Goal: Task Accomplishment & Management: Manage account settings

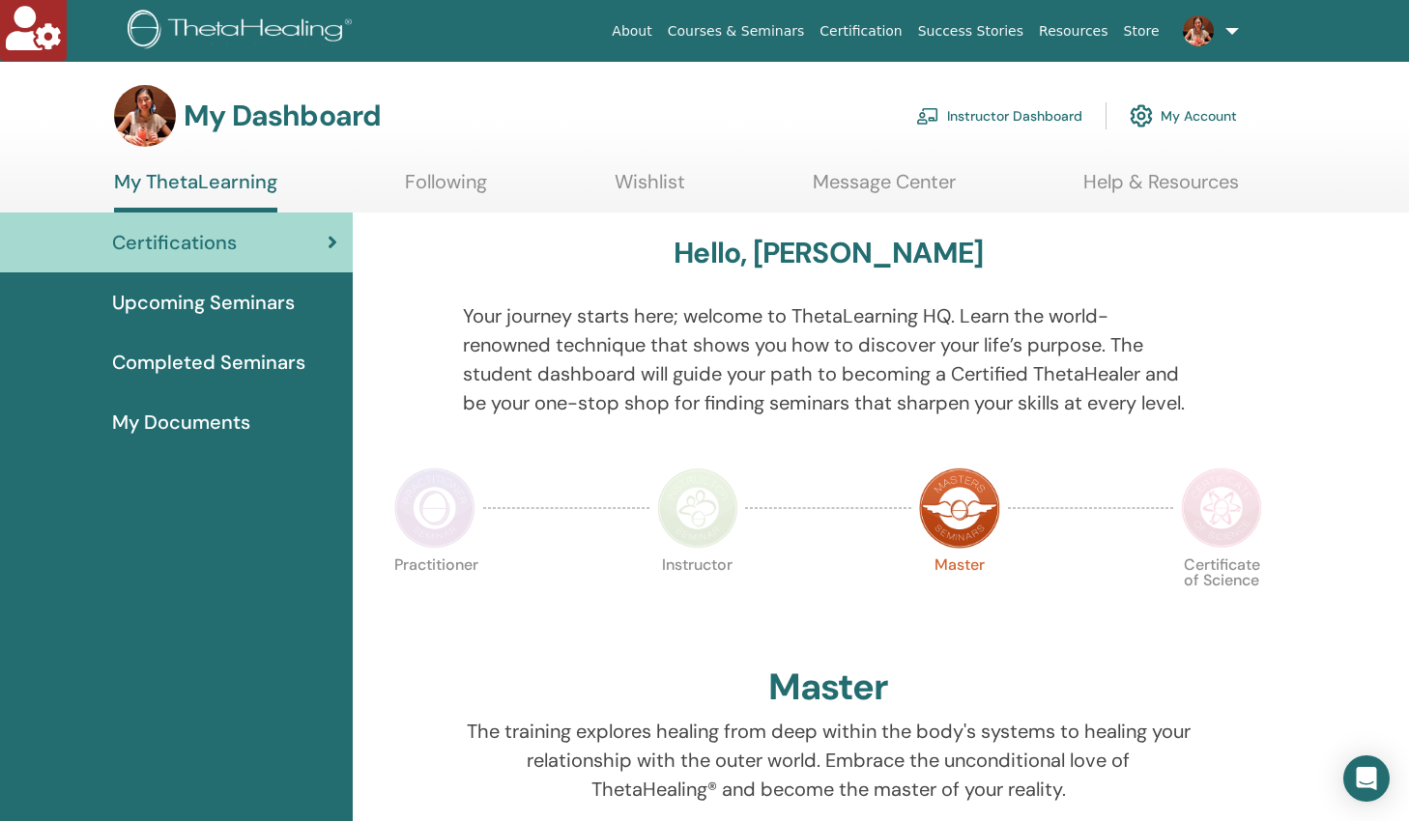
click at [1182, 111] on link "My Account" at bounding box center [1182, 116] width 107 height 43
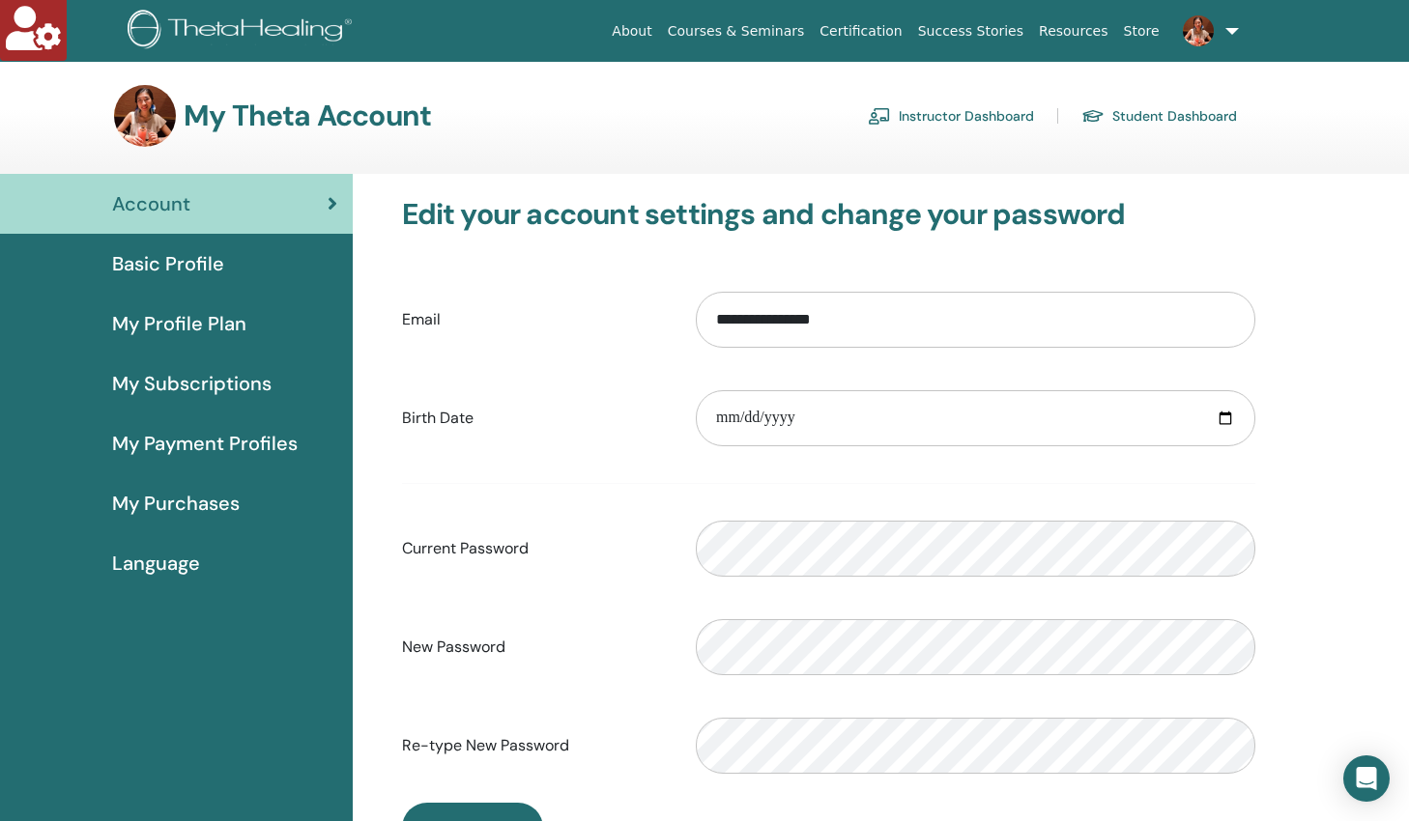
click at [152, 263] on span "Basic Profile" at bounding box center [168, 263] width 112 height 29
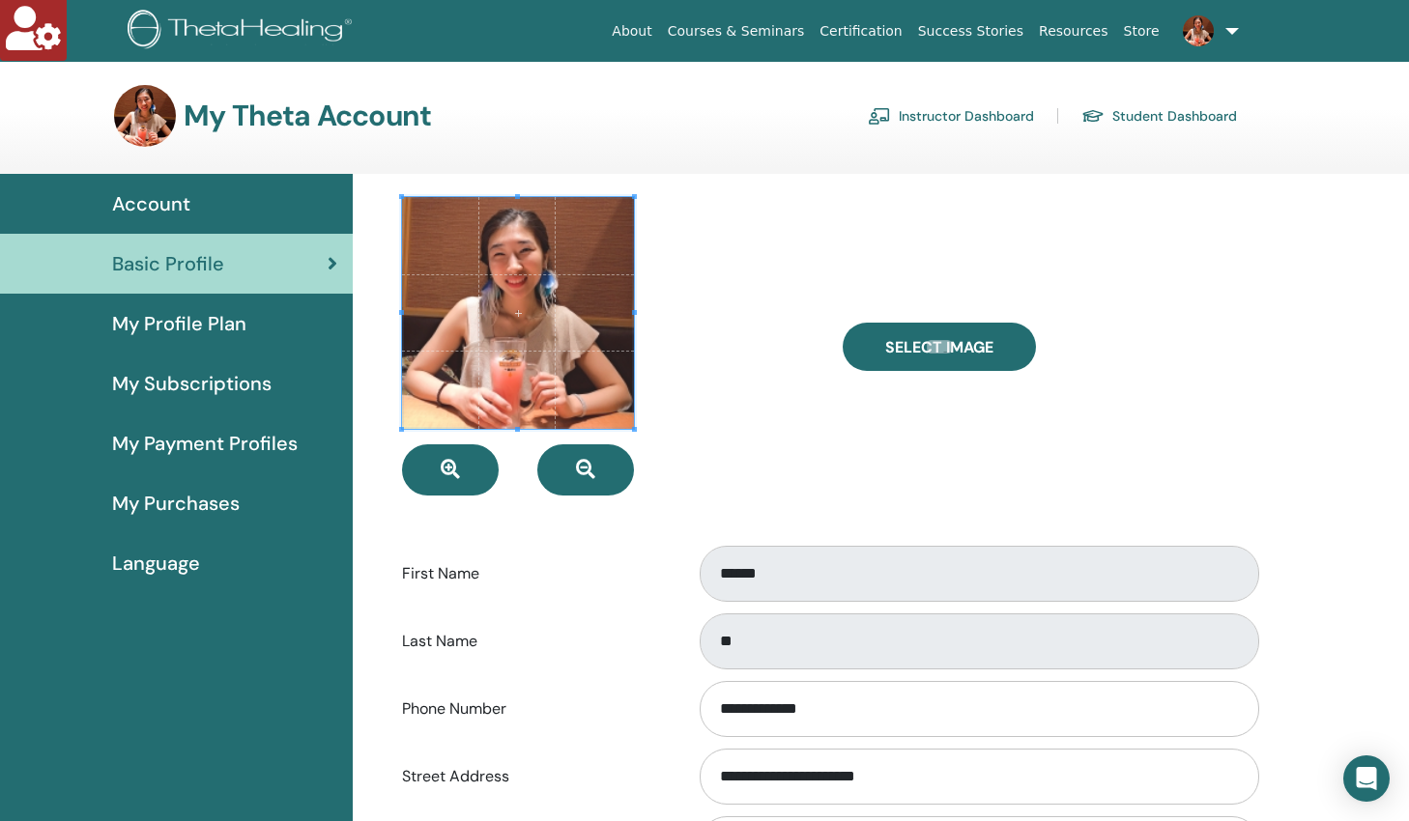
click at [962, 114] on link "Instructor Dashboard" at bounding box center [951, 115] width 166 height 31
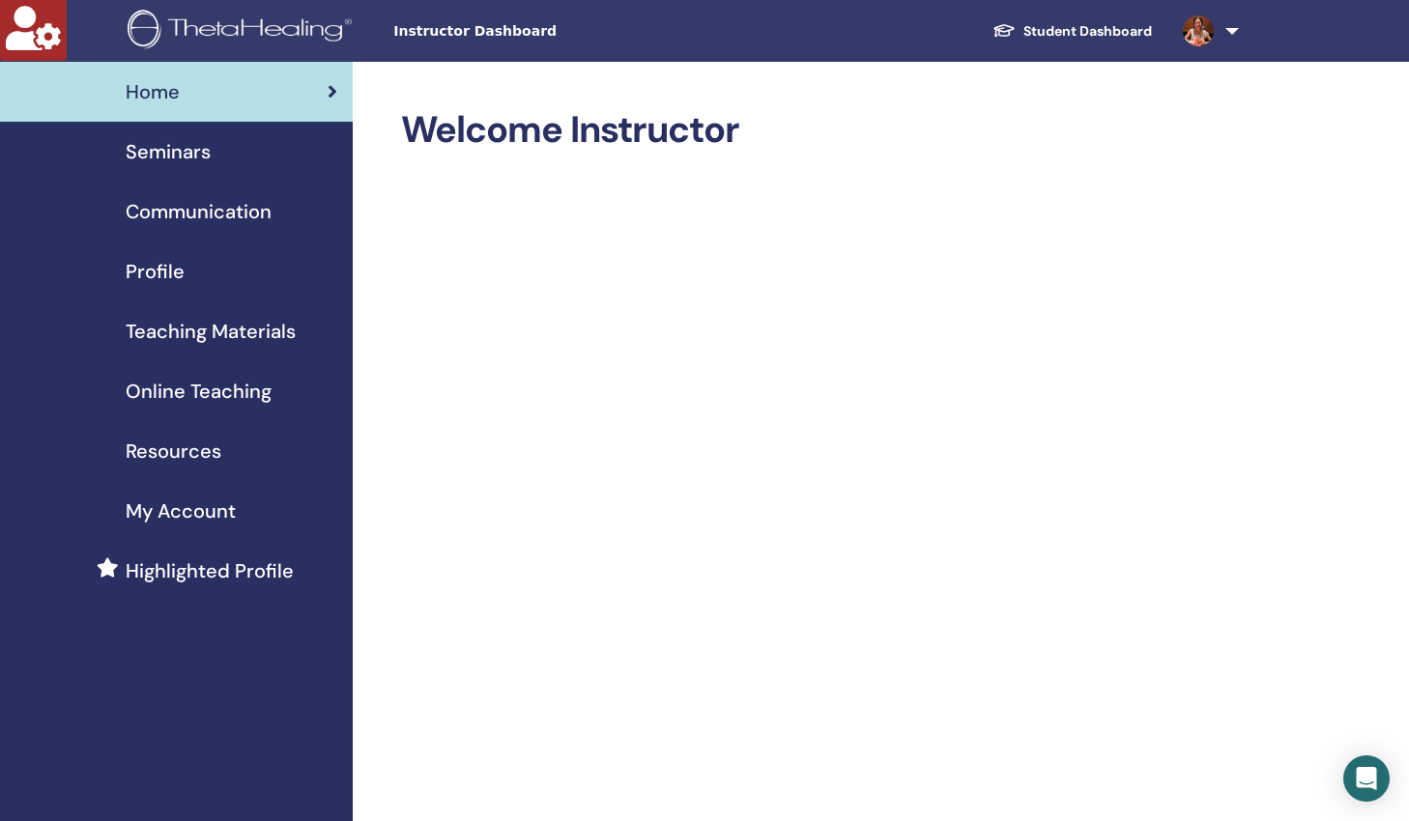
click at [154, 275] on span "Profile" at bounding box center [155, 271] width 59 height 29
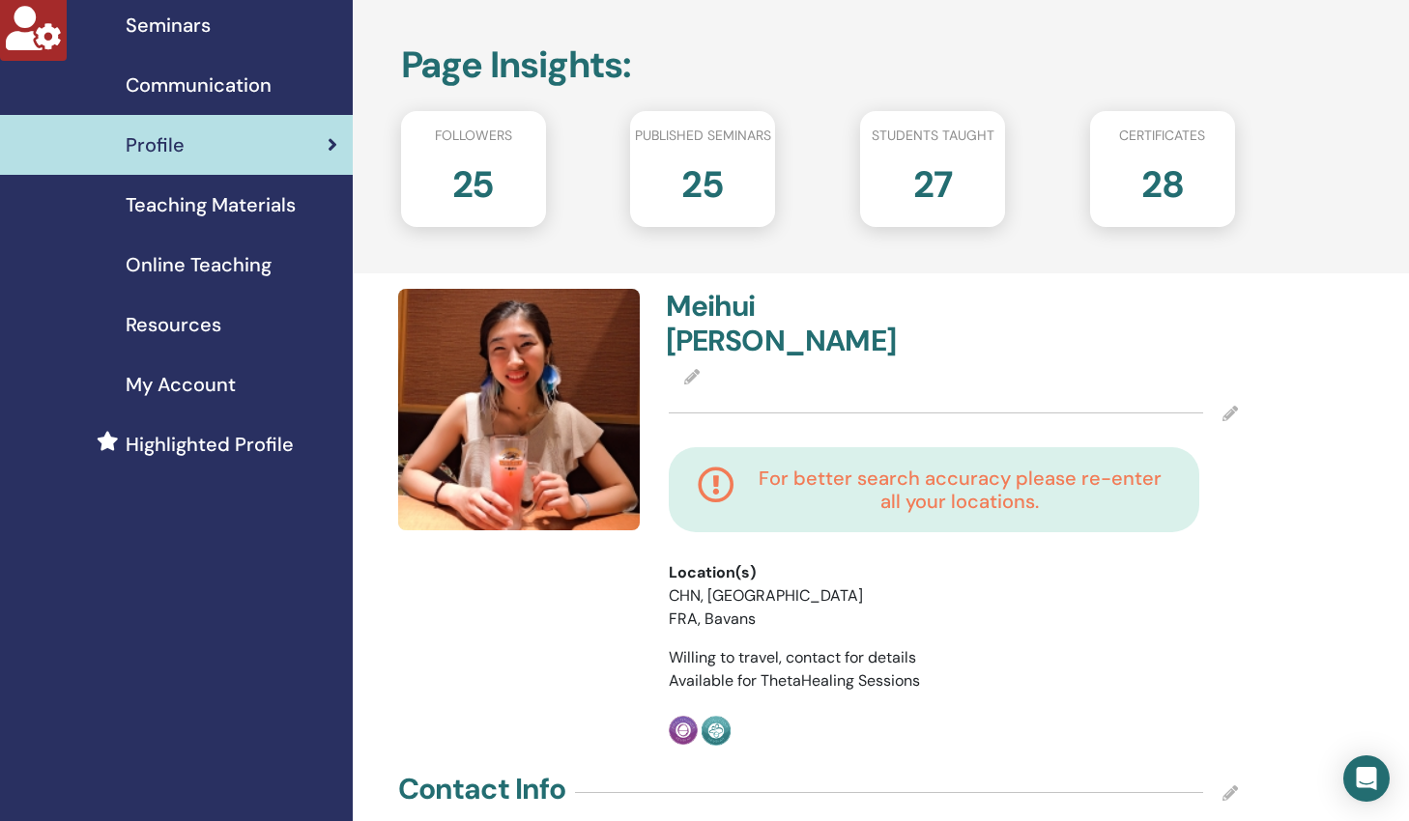
scroll to position [175, 0]
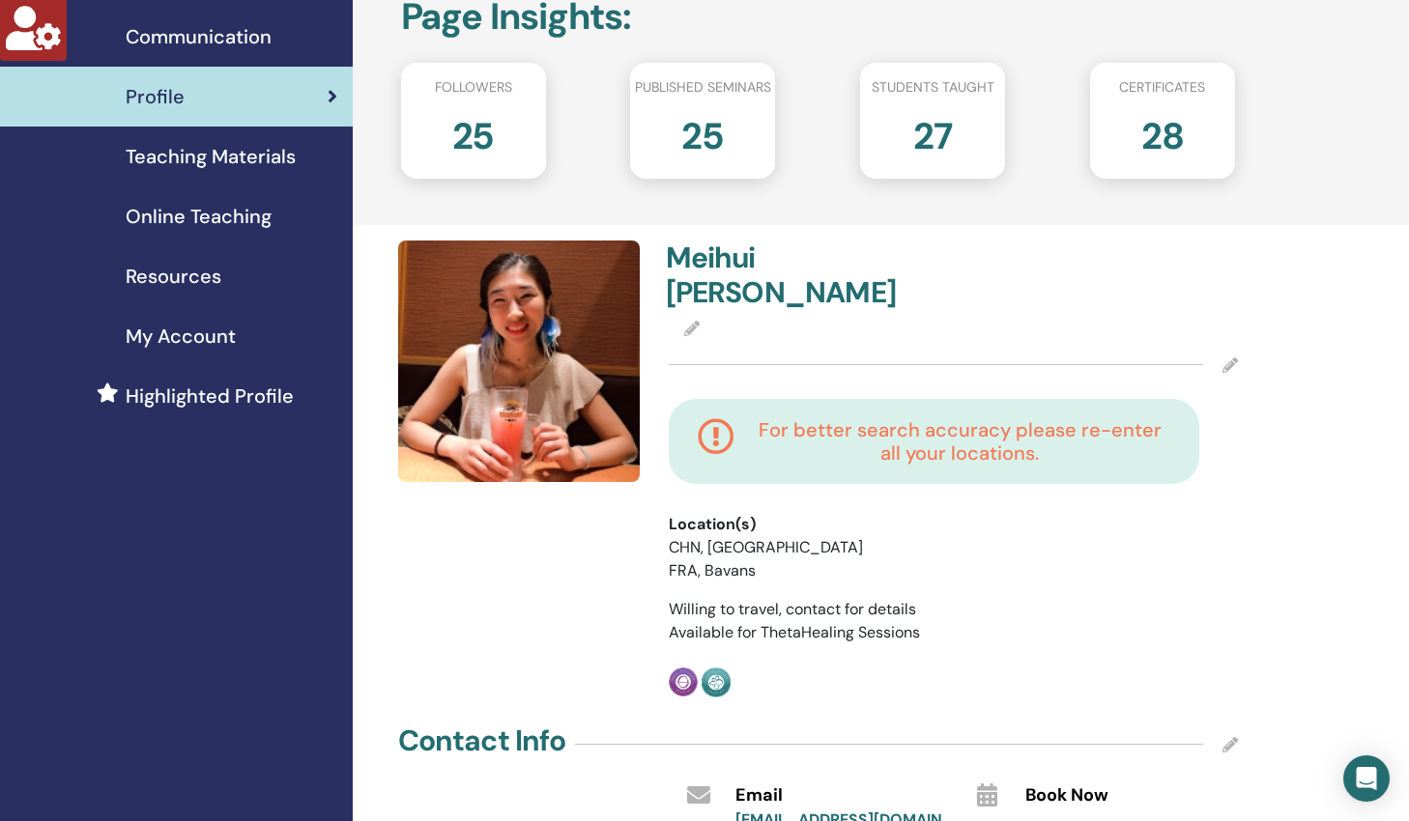
click at [1229, 357] on icon at bounding box center [1229, 364] width 15 height 15
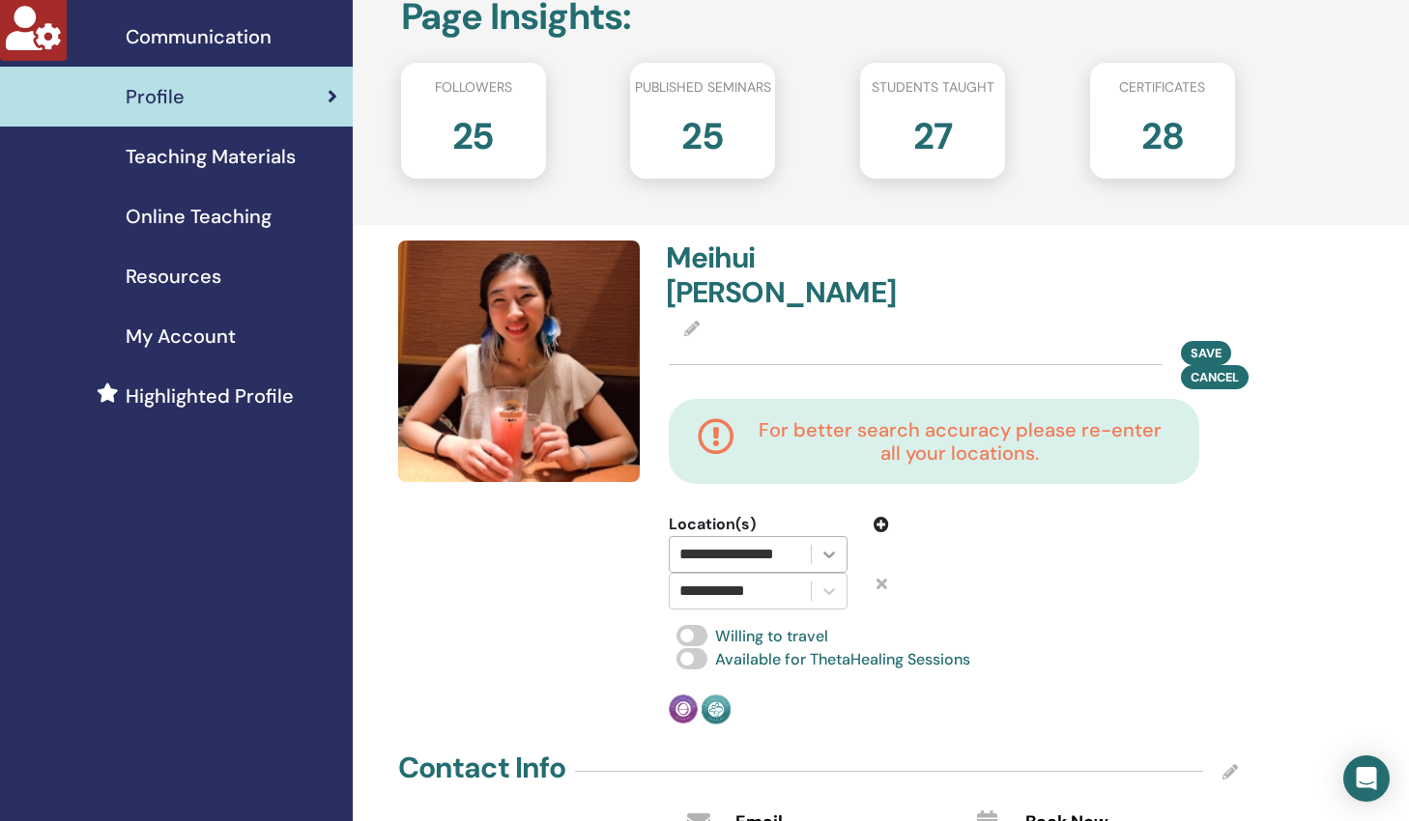
scroll to position [0, 7]
click at [828, 545] on icon at bounding box center [828, 554] width 19 height 19
drag, startPoint x: 1005, startPoint y: 579, endPoint x: 960, endPoint y: 575, distance: 44.6
click at [1002, 579] on div "**********" at bounding box center [953, 483] width 593 height 484
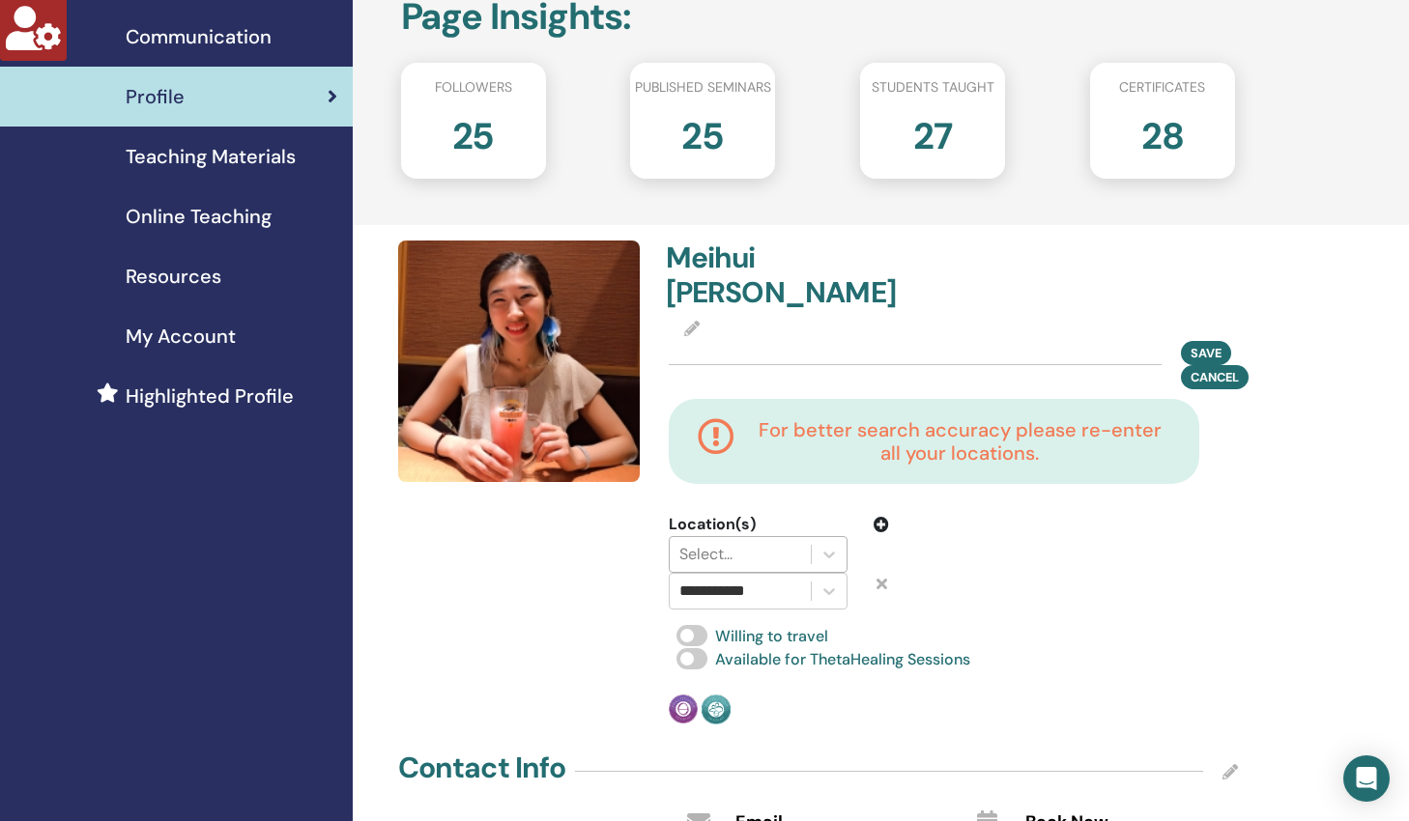
click at [780, 541] on div at bounding box center [740, 554] width 122 height 27
click at [1042, 570] on div at bounding box center [1027, 561] width 249 height 97
click at [1198, 342] on span "Save" at bounding box center [1205, 352] width 31 height 20
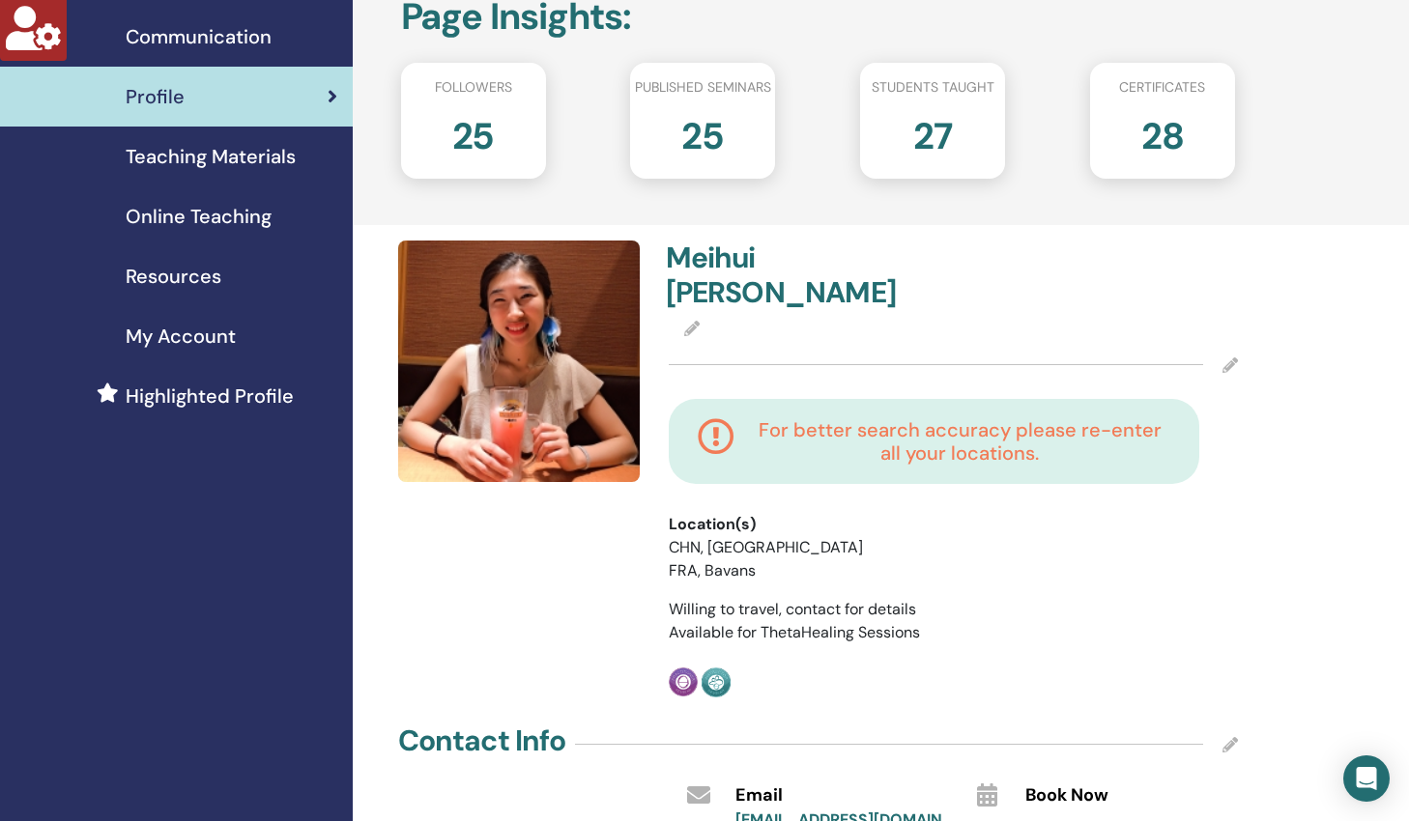
click at [1230, 357] on icon at bounding box center [1229, 364] width 15 height 15
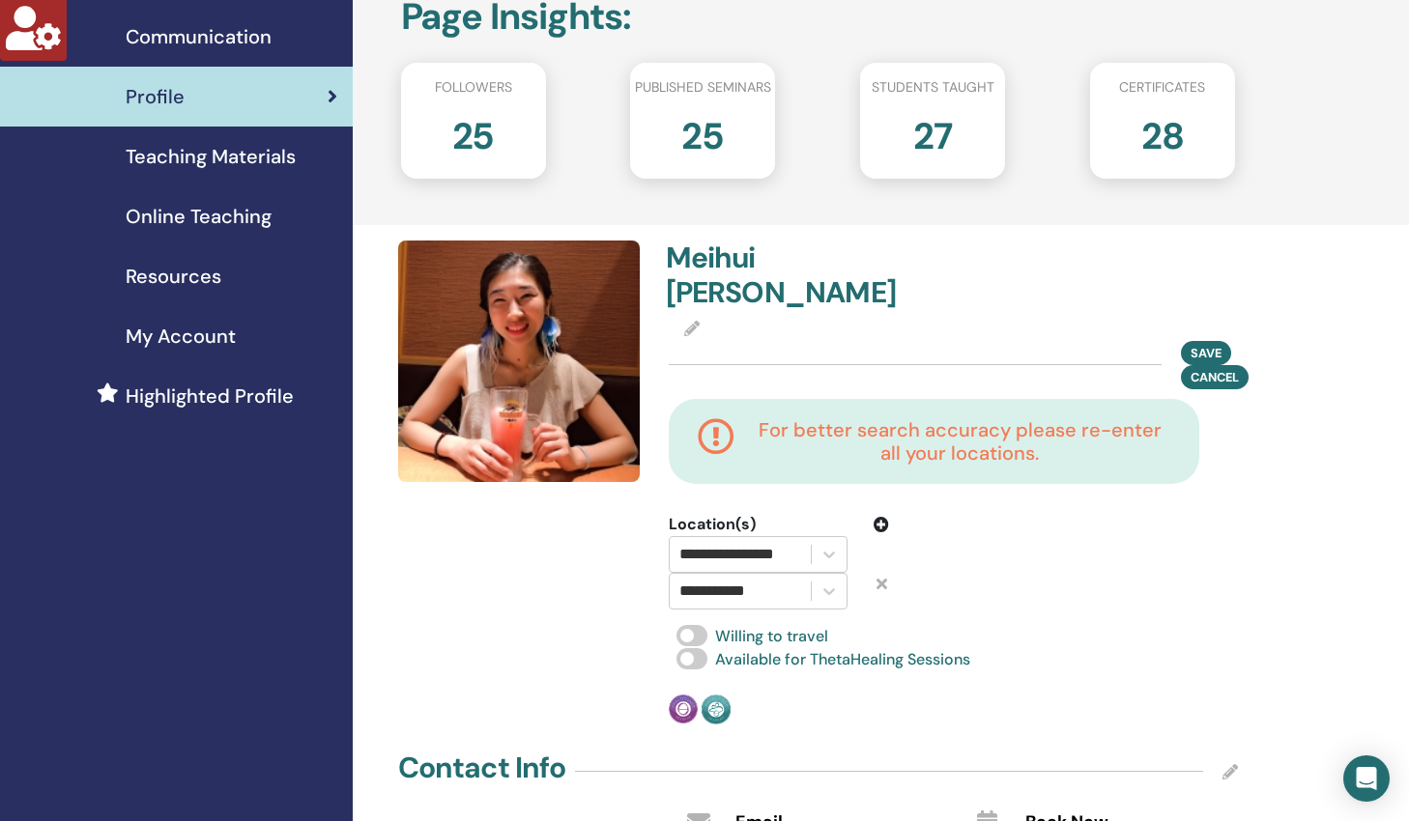
click at [880, 517] on icon at bounding box center [880, 524] width 15 height 15
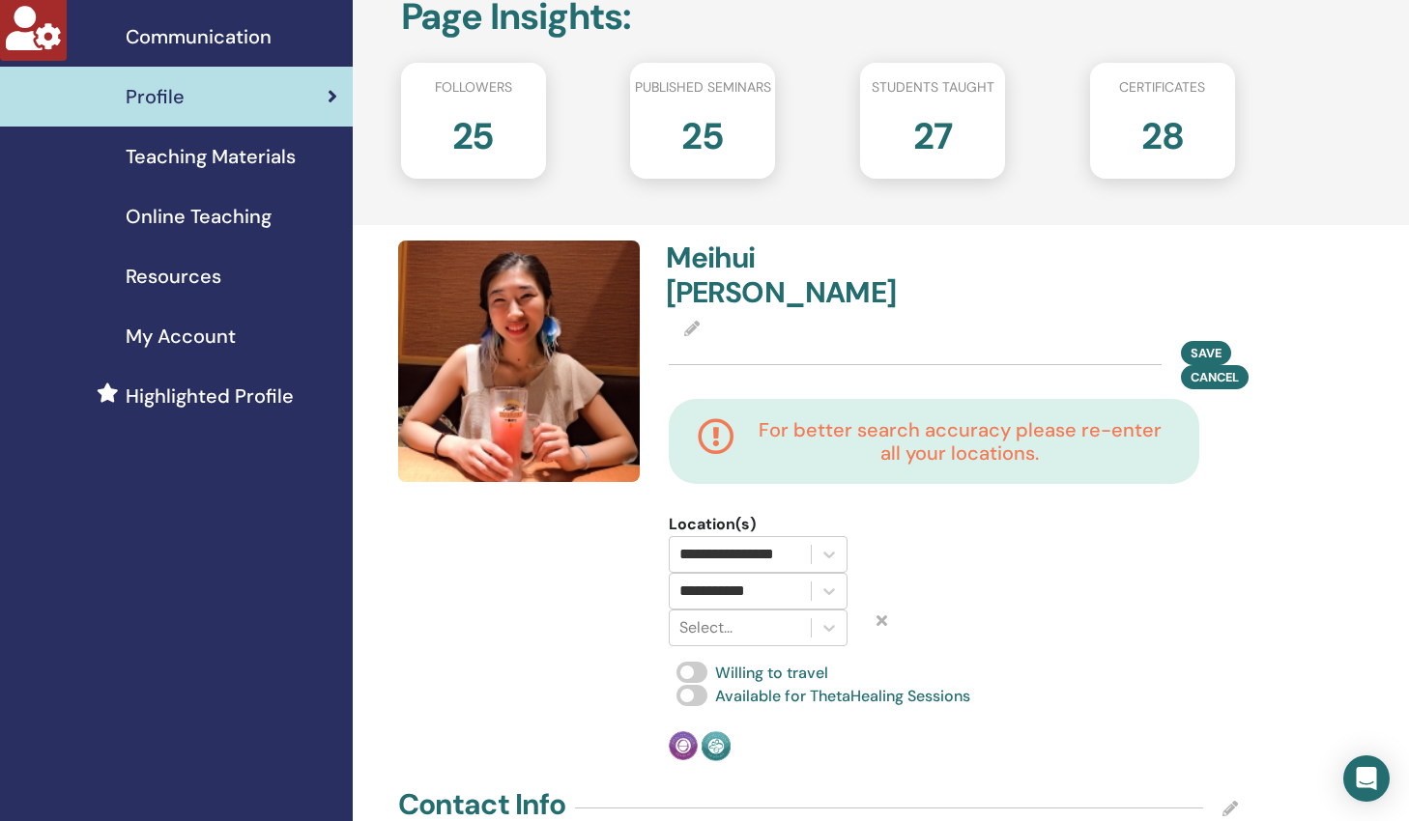
click at [878, 613] on icon at bounding box center [881, 620] width 11 height 15
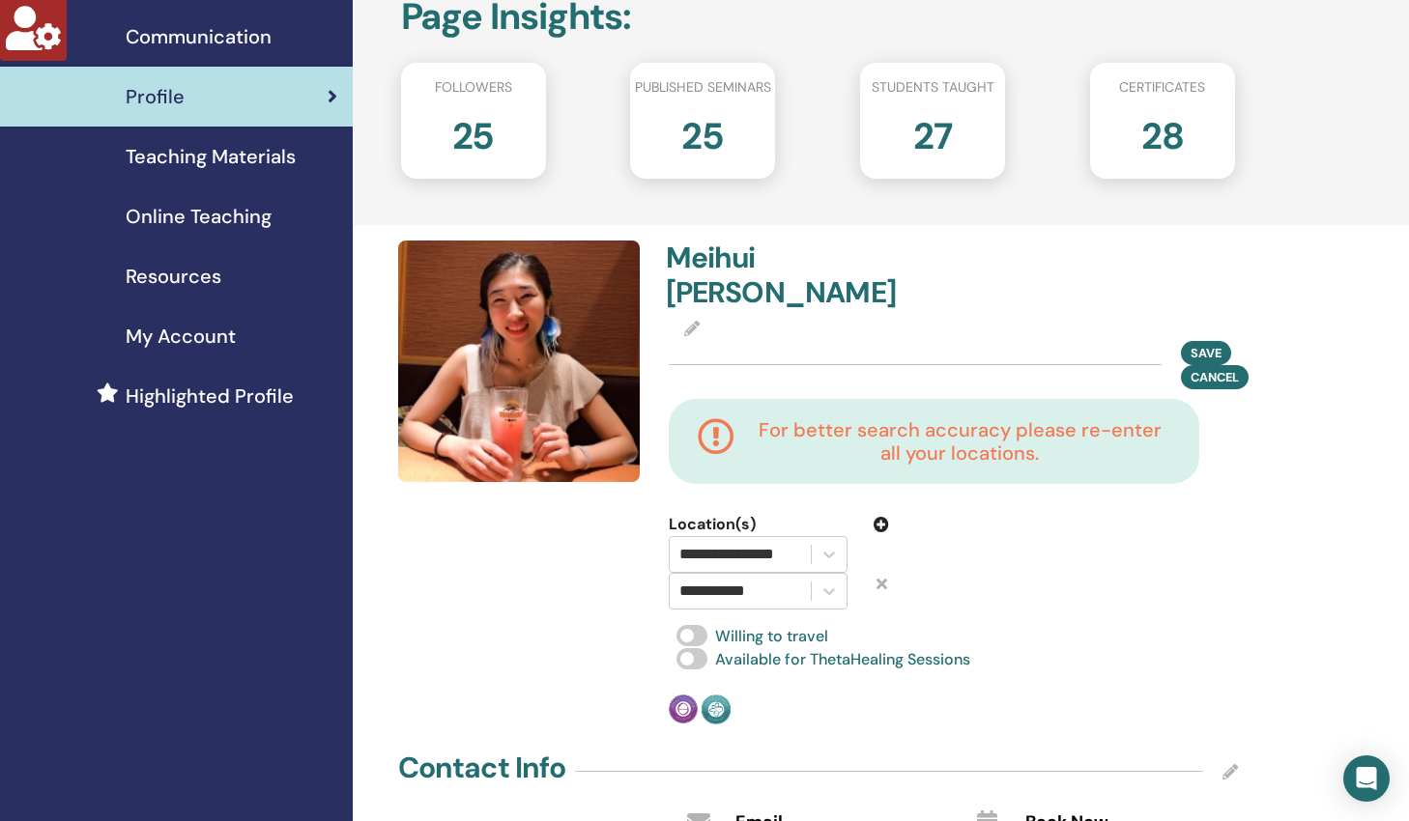
click at [883, 576] on icon at bounding box center [881, 583] width 11 height 15
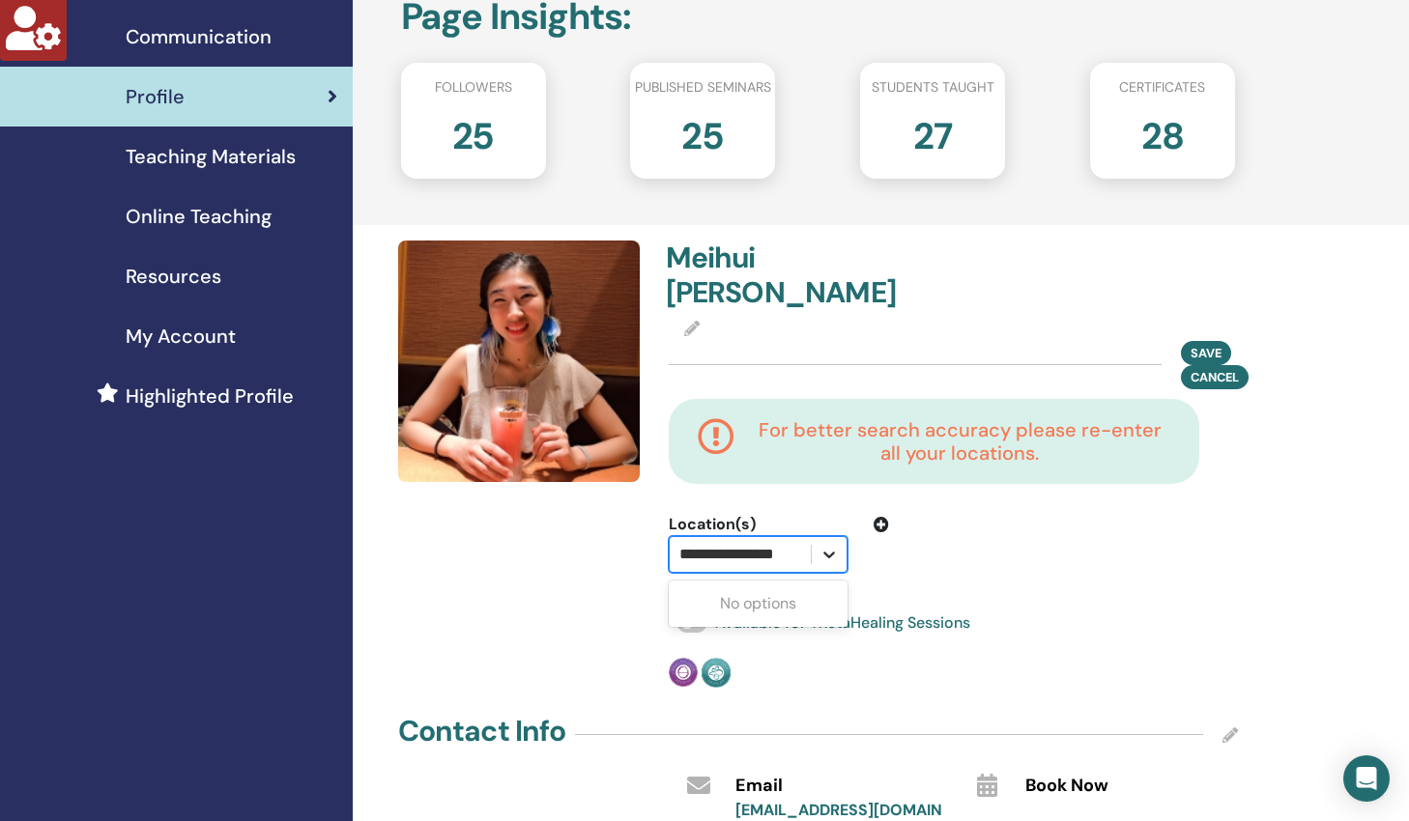
scroll to position [0, 7]
click at [831, 545] on icon at bounding box center [828, 554] width 19 height 19
drag, startPoint x: 808, startPoint y: 521, endPoint x: 641, endPoint y: 518, distance: 167.2
click at [641, 518] on div "**********" at bounding box center [818, 464] width 864 height 447
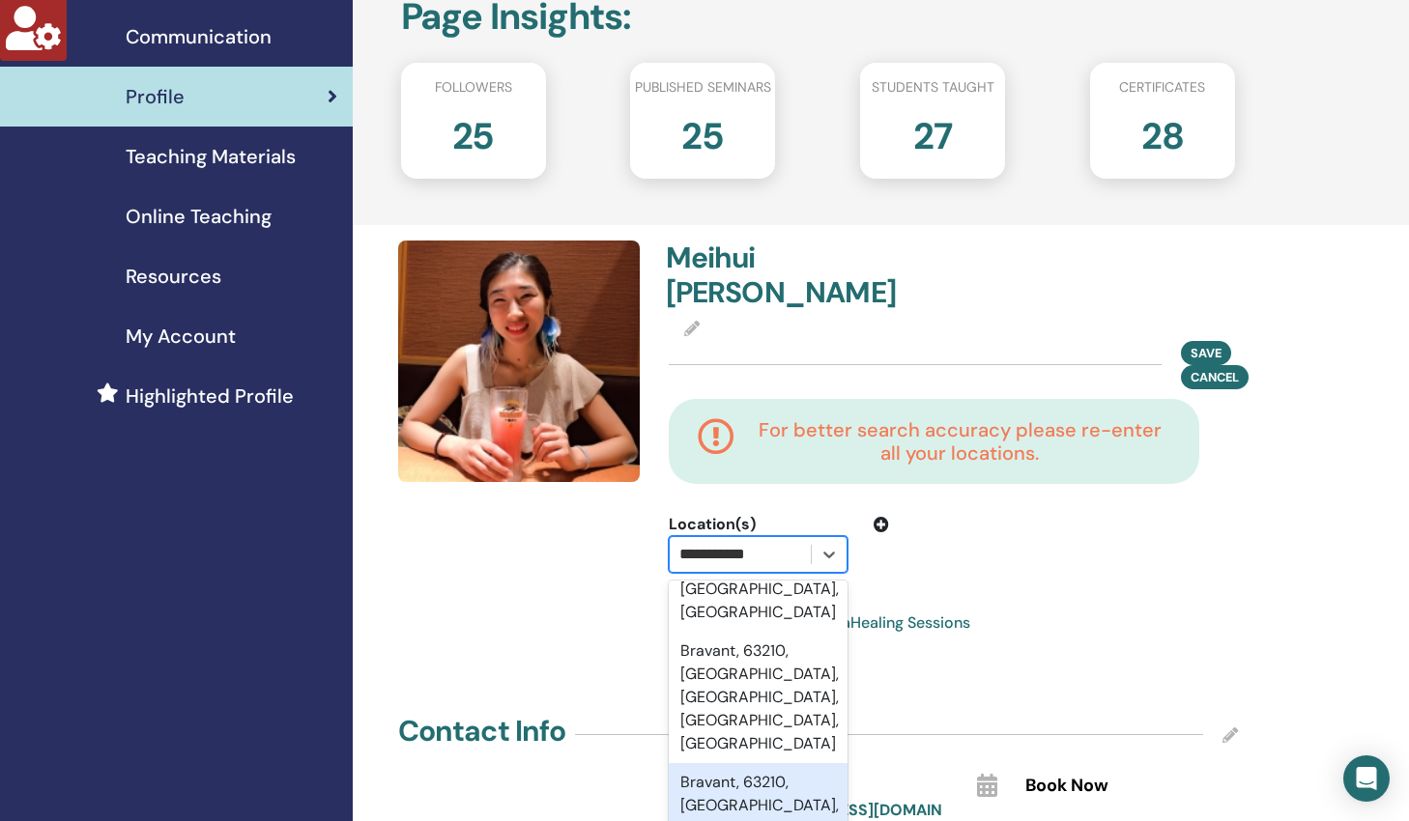
scroll to position [0, 0]
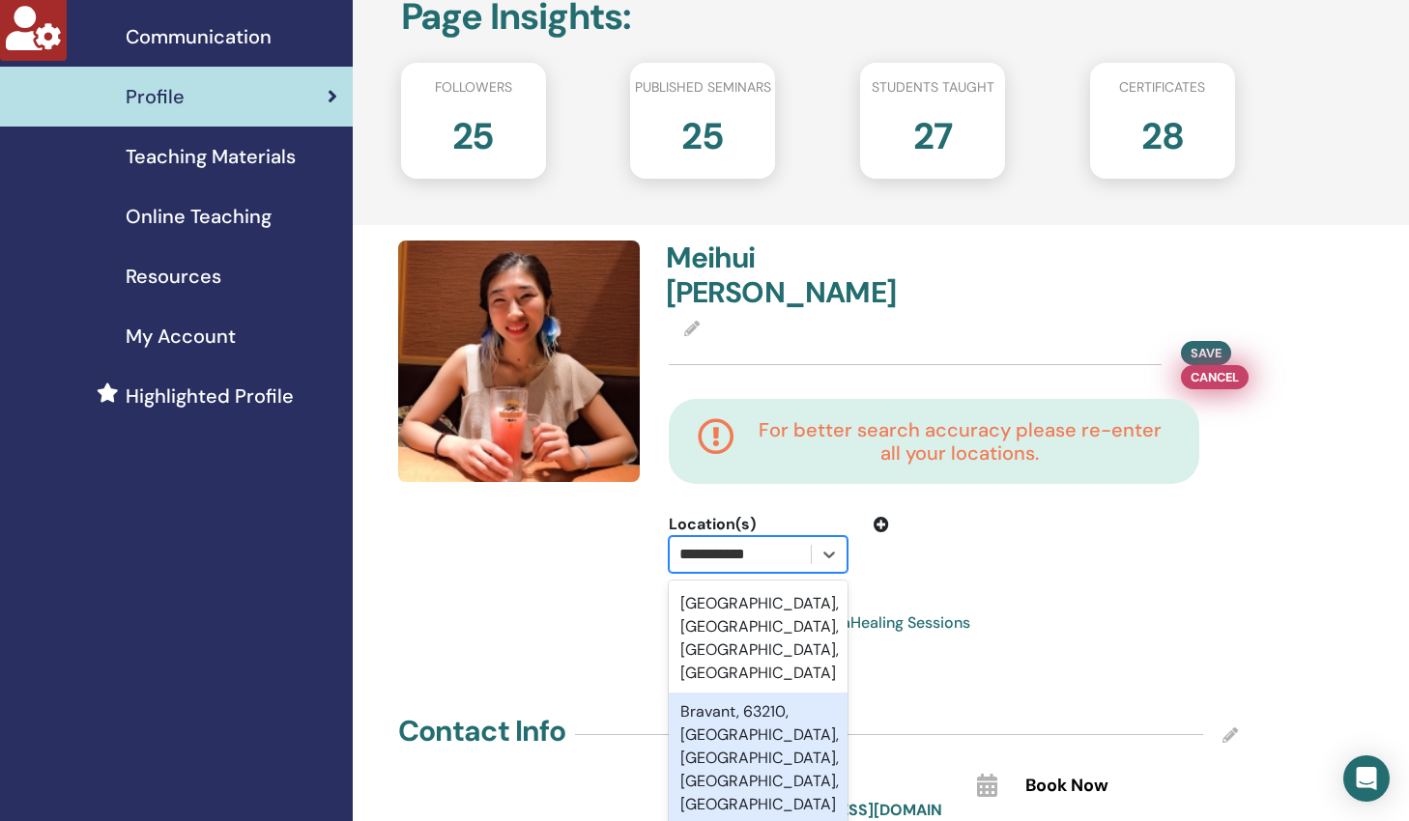
type input "**********"
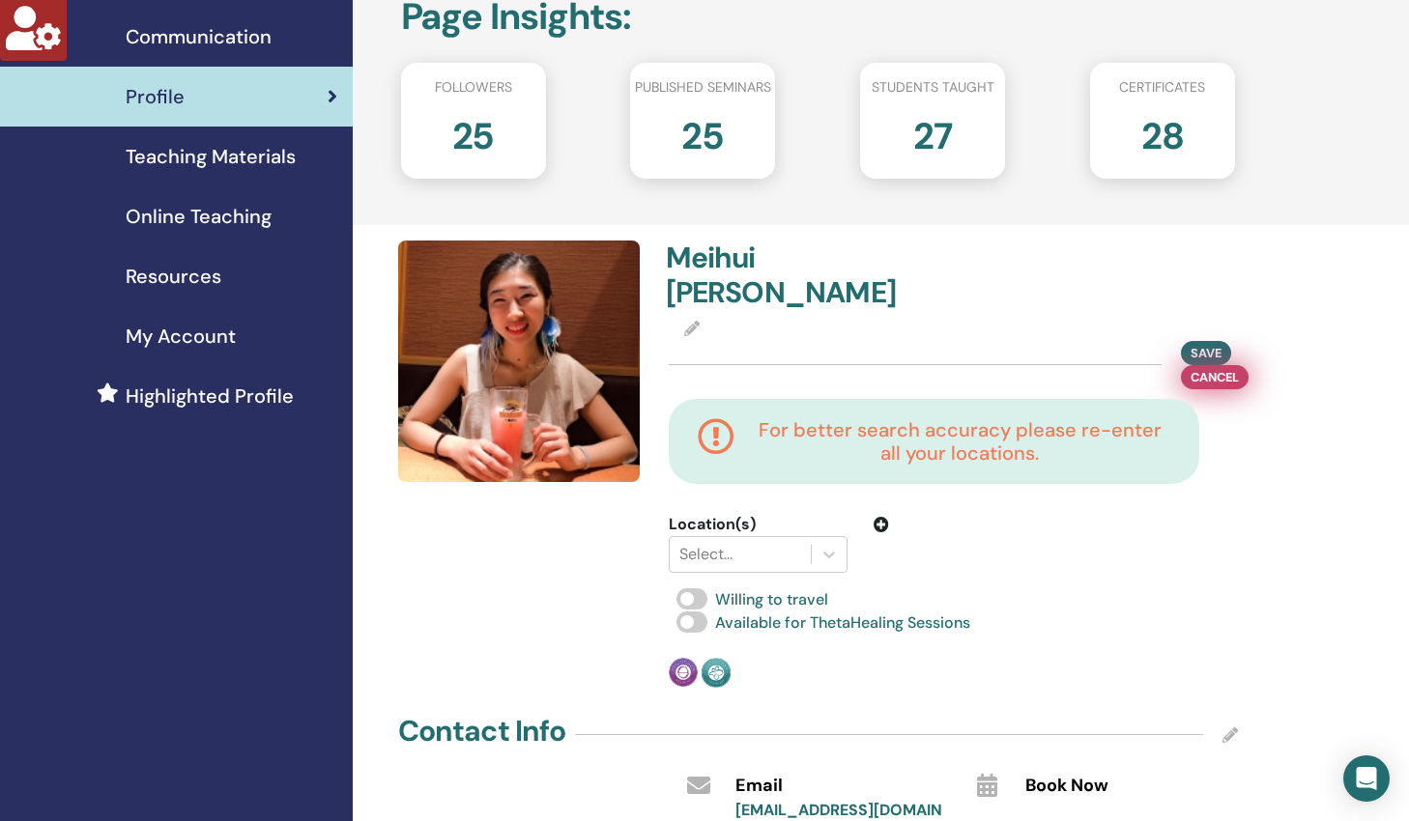
click at [1221, 367] on span "Cancel" at bounding box center [1214, 377] width 48 height 20
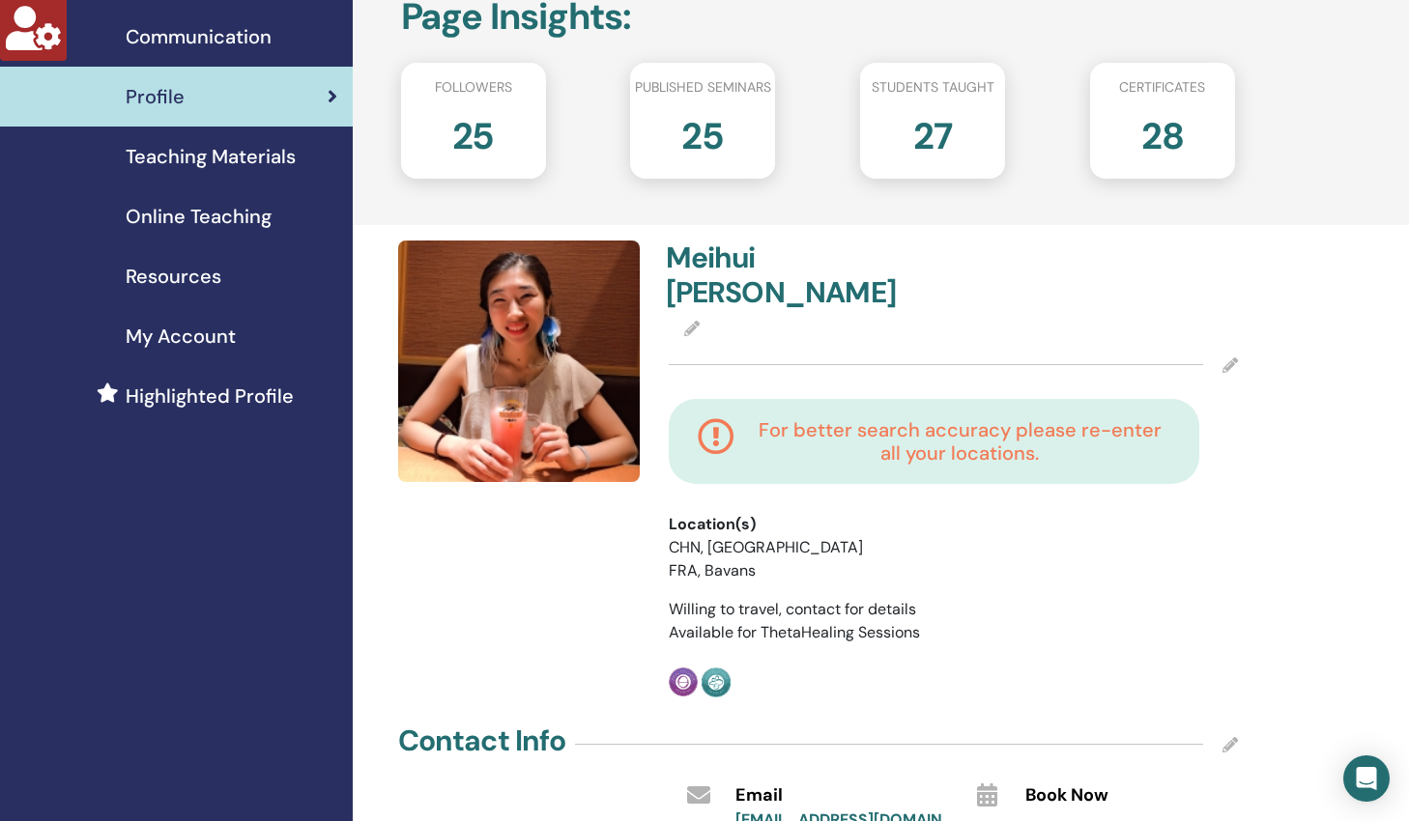
click at [1232, 357] on icon at bounding box center [1229, 364] width 15 height 15
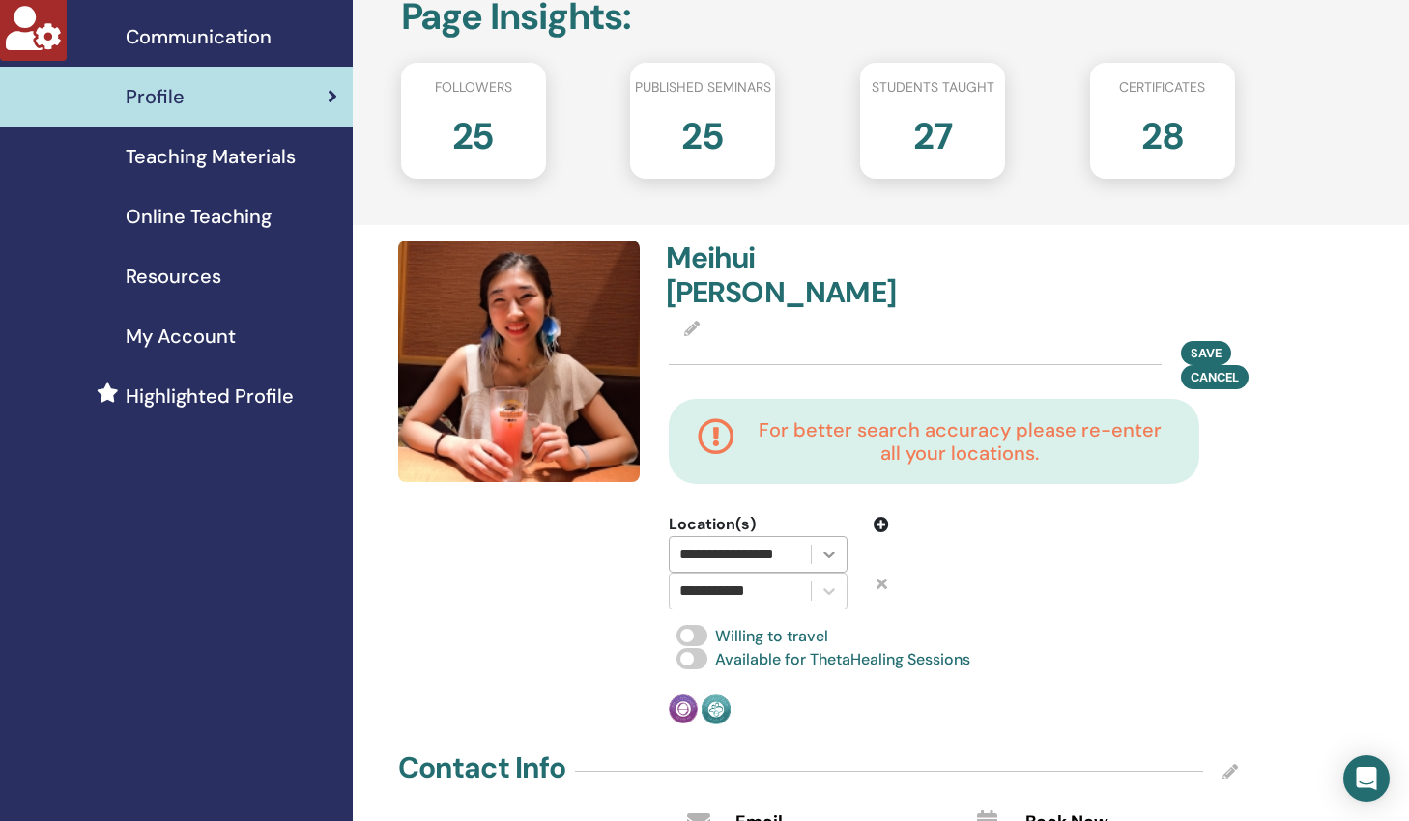
scroll to position [0, 7]
click at [823, 552] on icon at bounding box center [829, 555] width 12 height 7
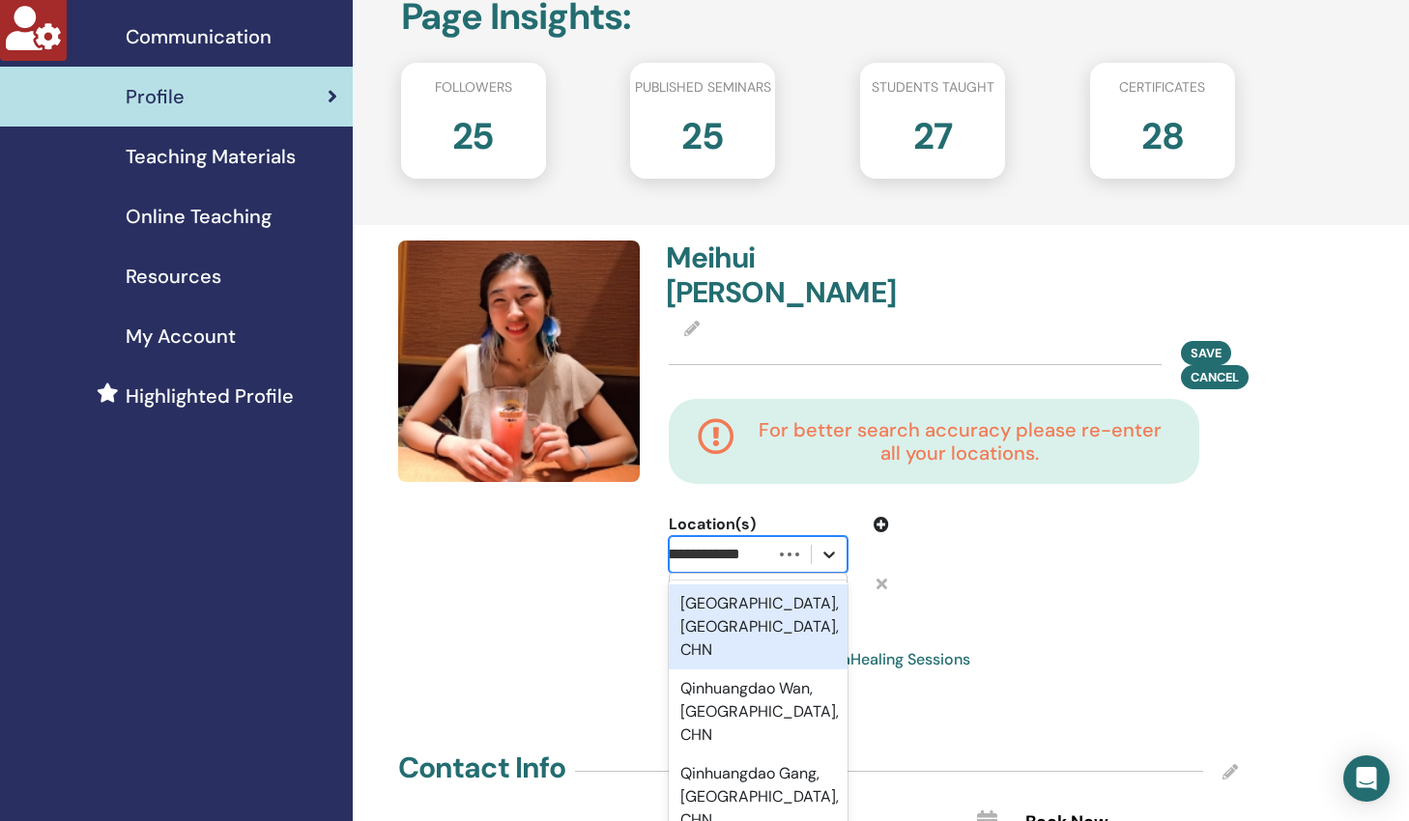
scroll to position [0, 0]
type input "*"
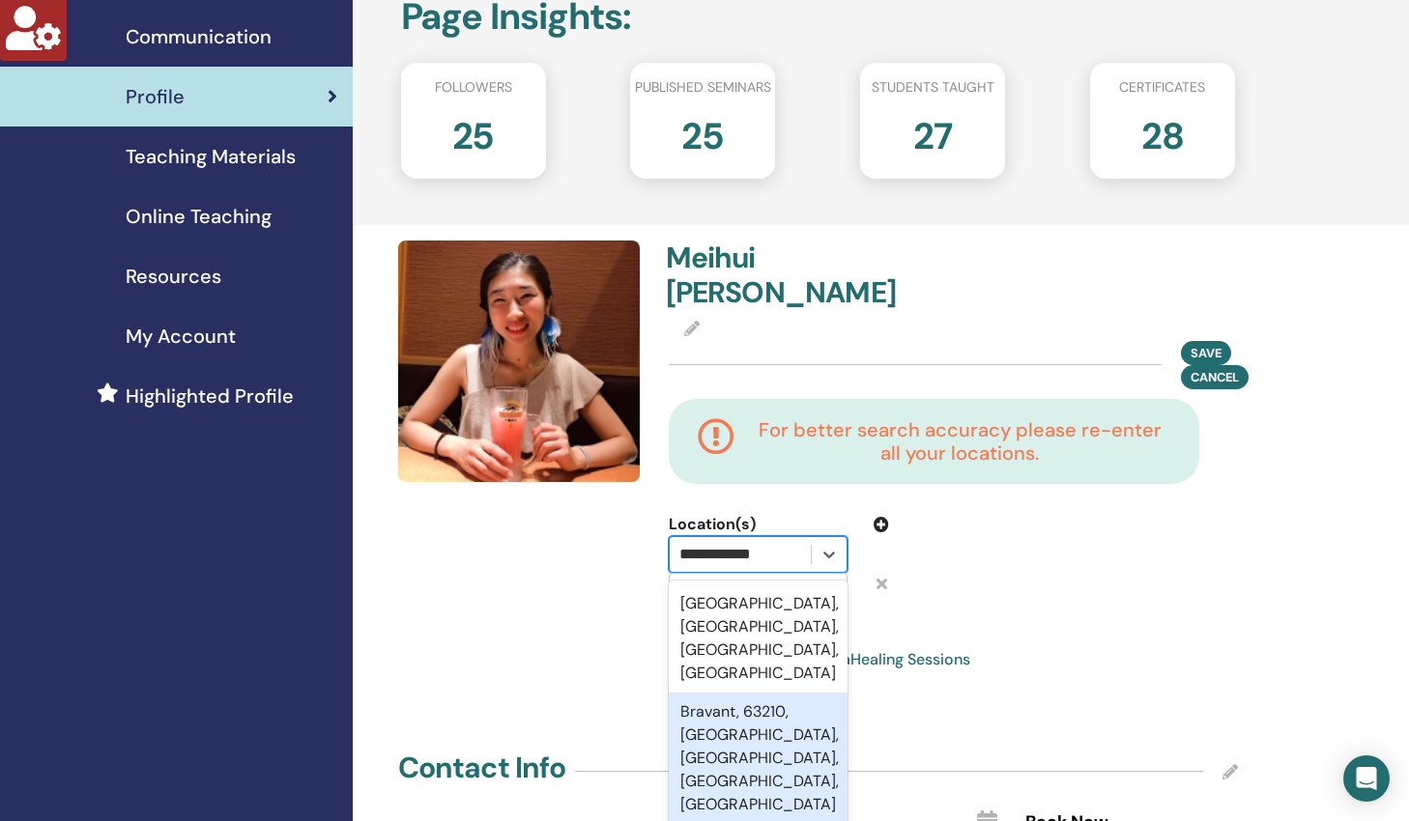
type input "**********"
click at [1185, 648] on div "Available for ThetaHealing Sessions" at bounding box center [954, 659] width 570 height 23
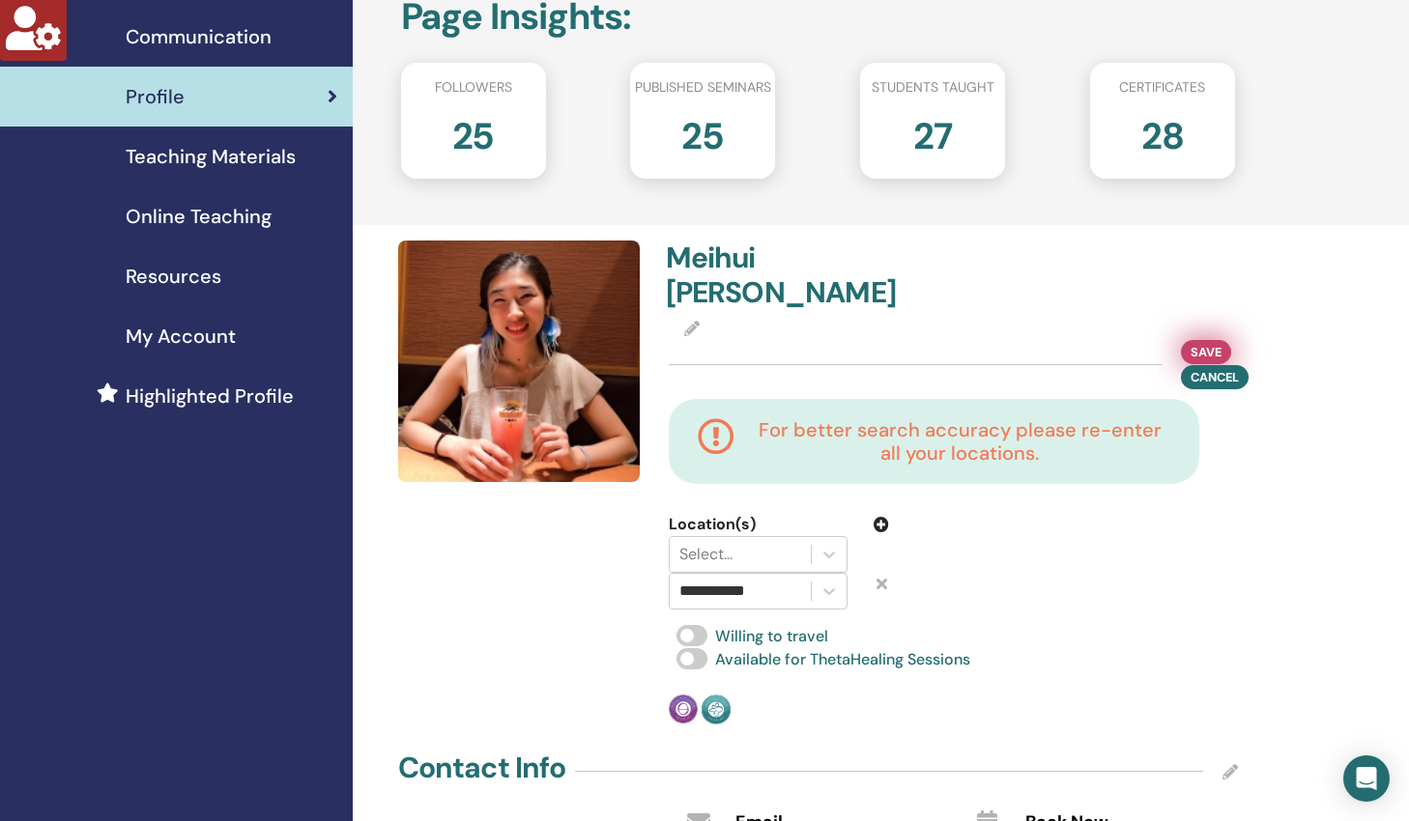
click at [1212, 342] on span "Save" at bounding box center [1205, 352] width 31 height 20
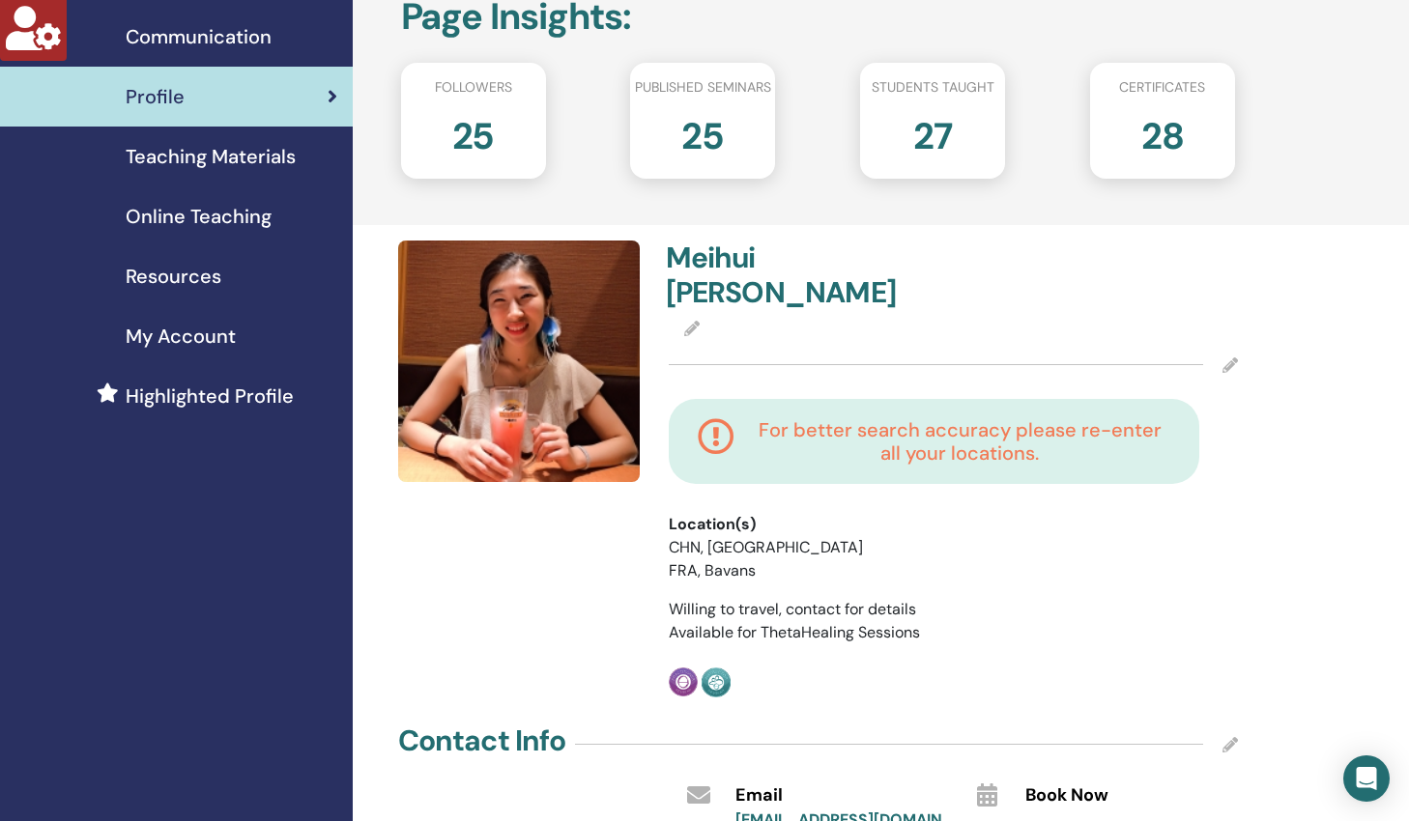
click at [1233, 357] on icon at bounding box center [1229, 364] width 15 height 15
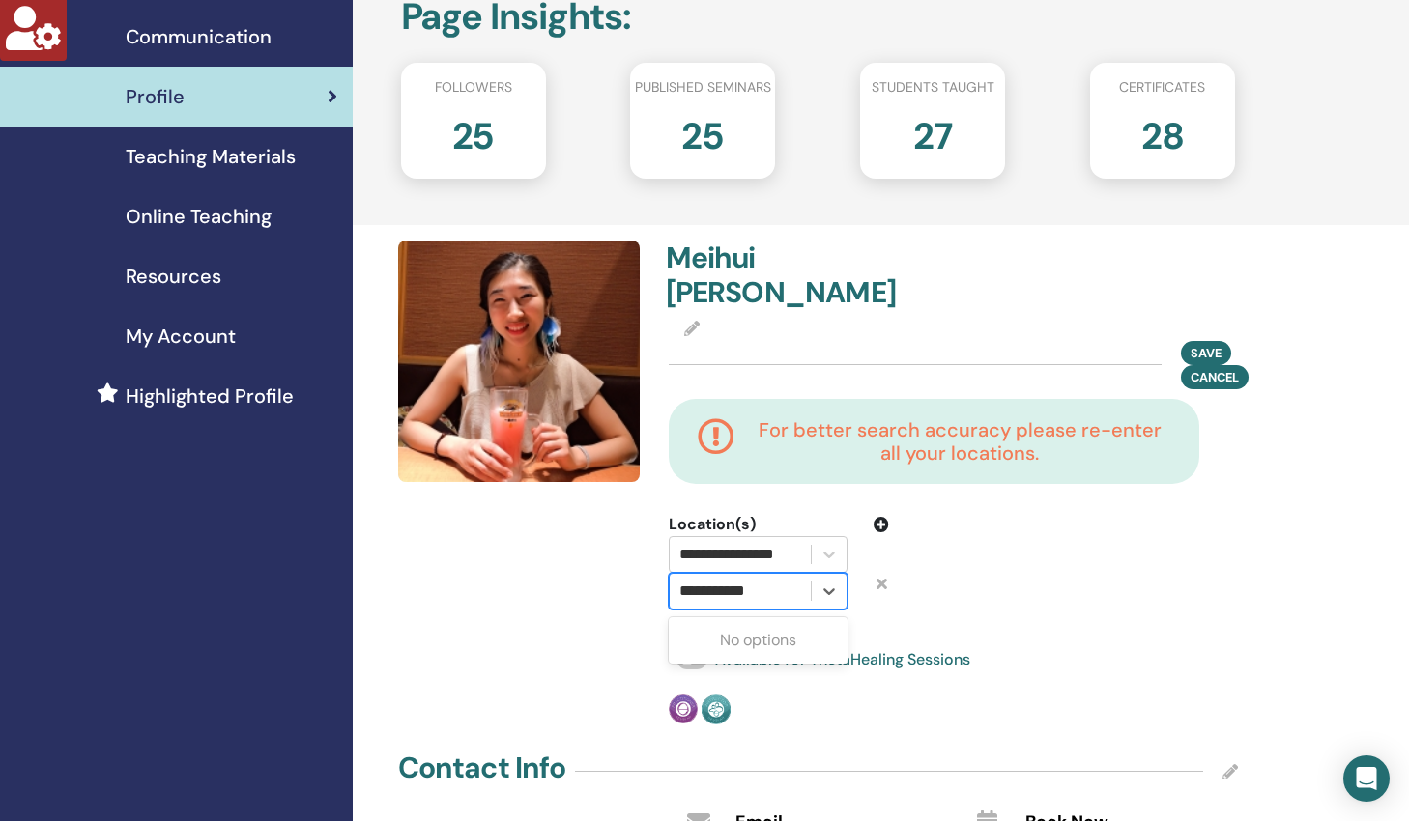
click at [773, 578] on div "**********" at bounding box center [740, 591] width 122 height 27
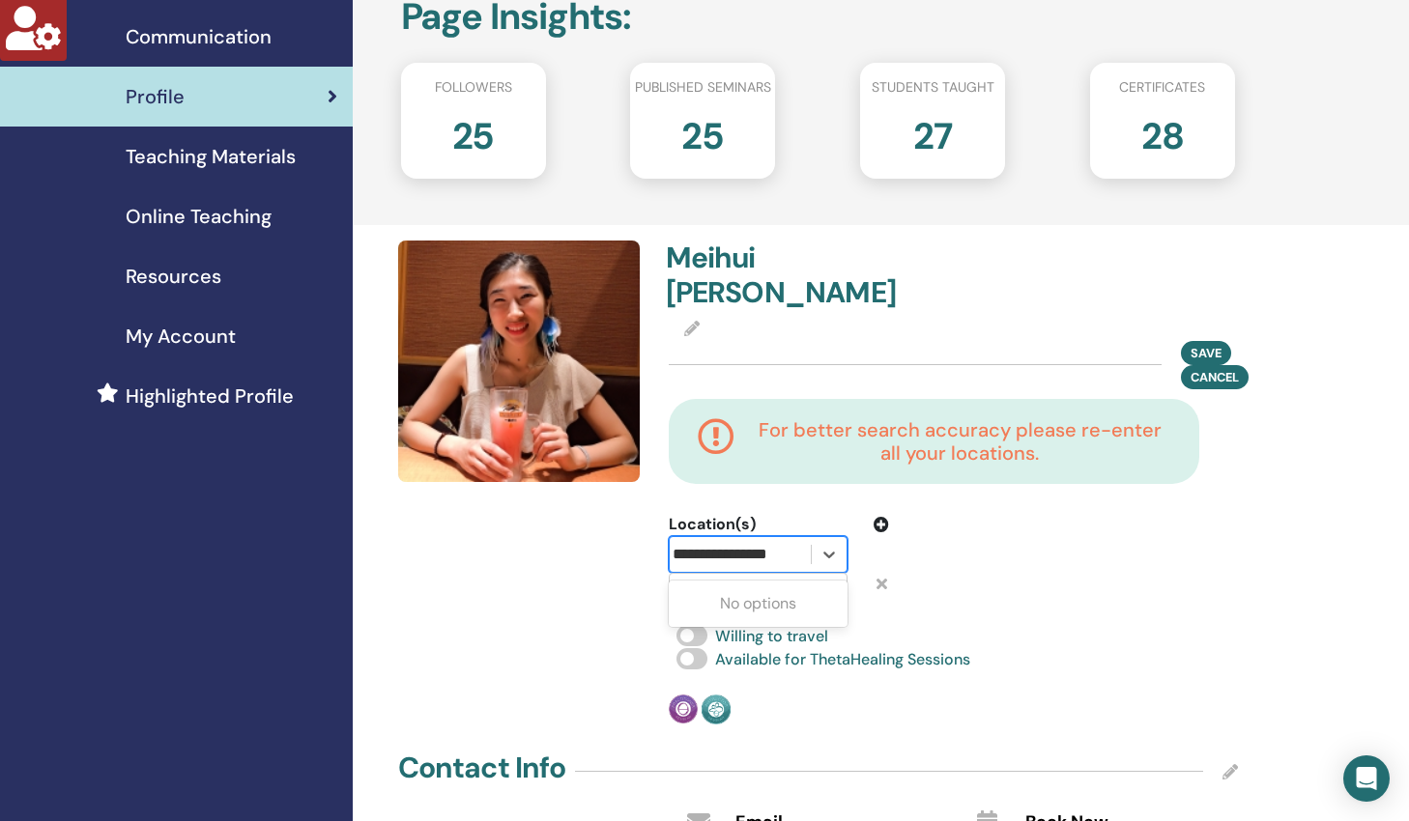
click at [805, 543] on input "**********" at bounding box center [740, 554] width 137 height 23
click at [829, 545] on icon at bounding box center [828, 554] width 19 height 19
click at [765, 541] on div at bounding box center [740, 554] width 122 height 27
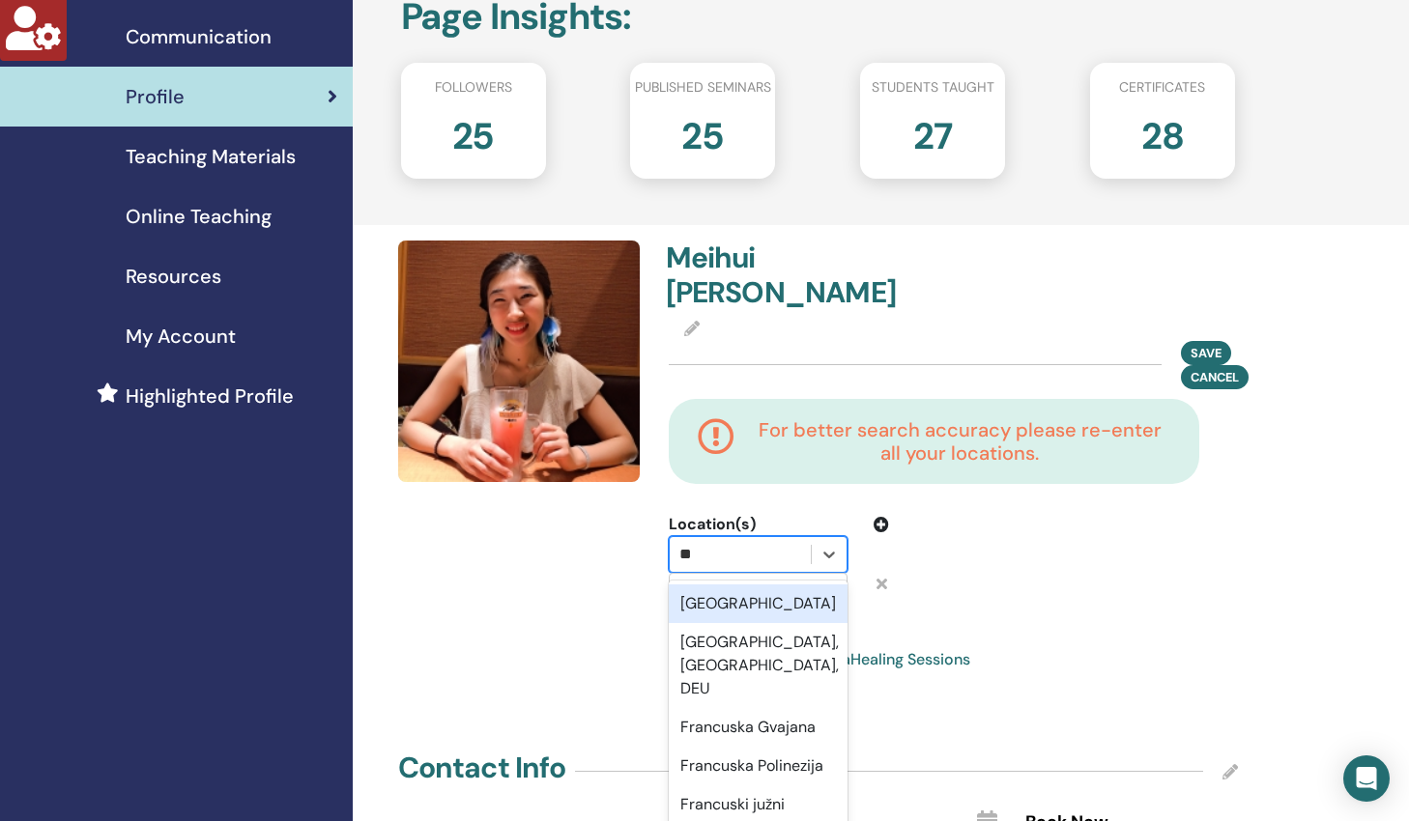
type input "*"
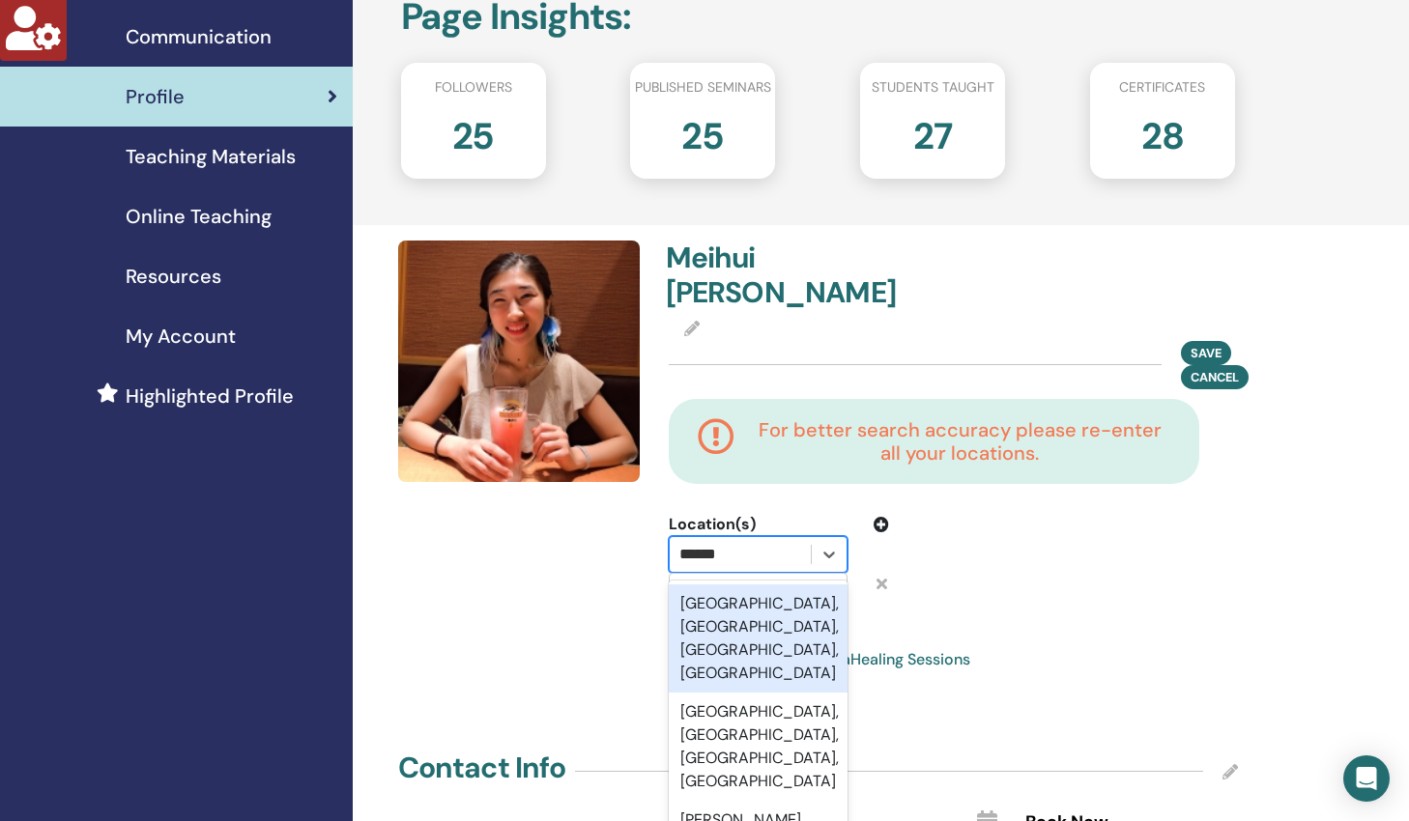
type input "*******"
click at [757, 587] on div "Bavans, Doubs, Bourgogne-Franche-Comté, FRA" at bounding box center [758, 639] width 179 height 108
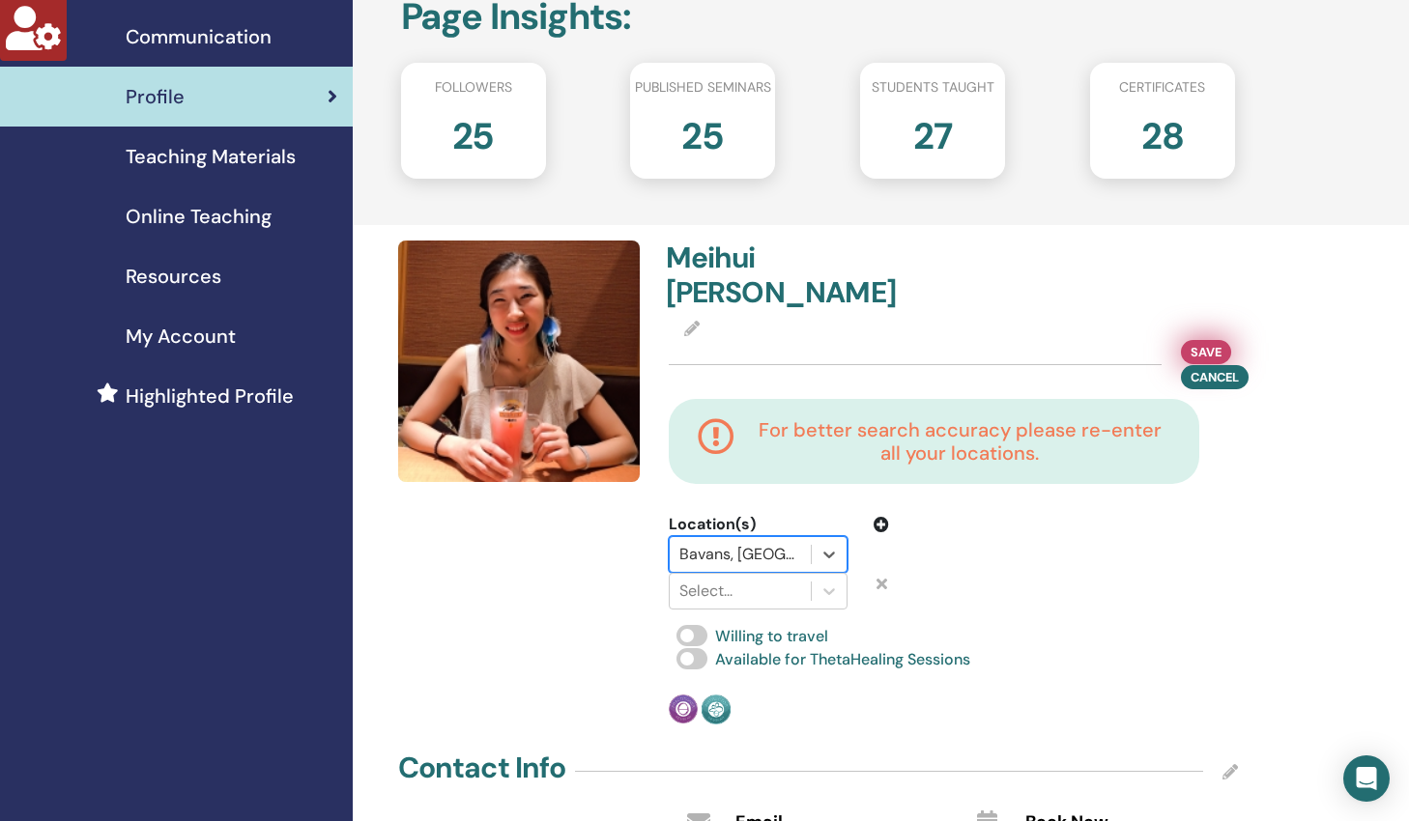
click at [1202, 342] on span "Save" at bounding box center [1205, 352] width 31 height 20
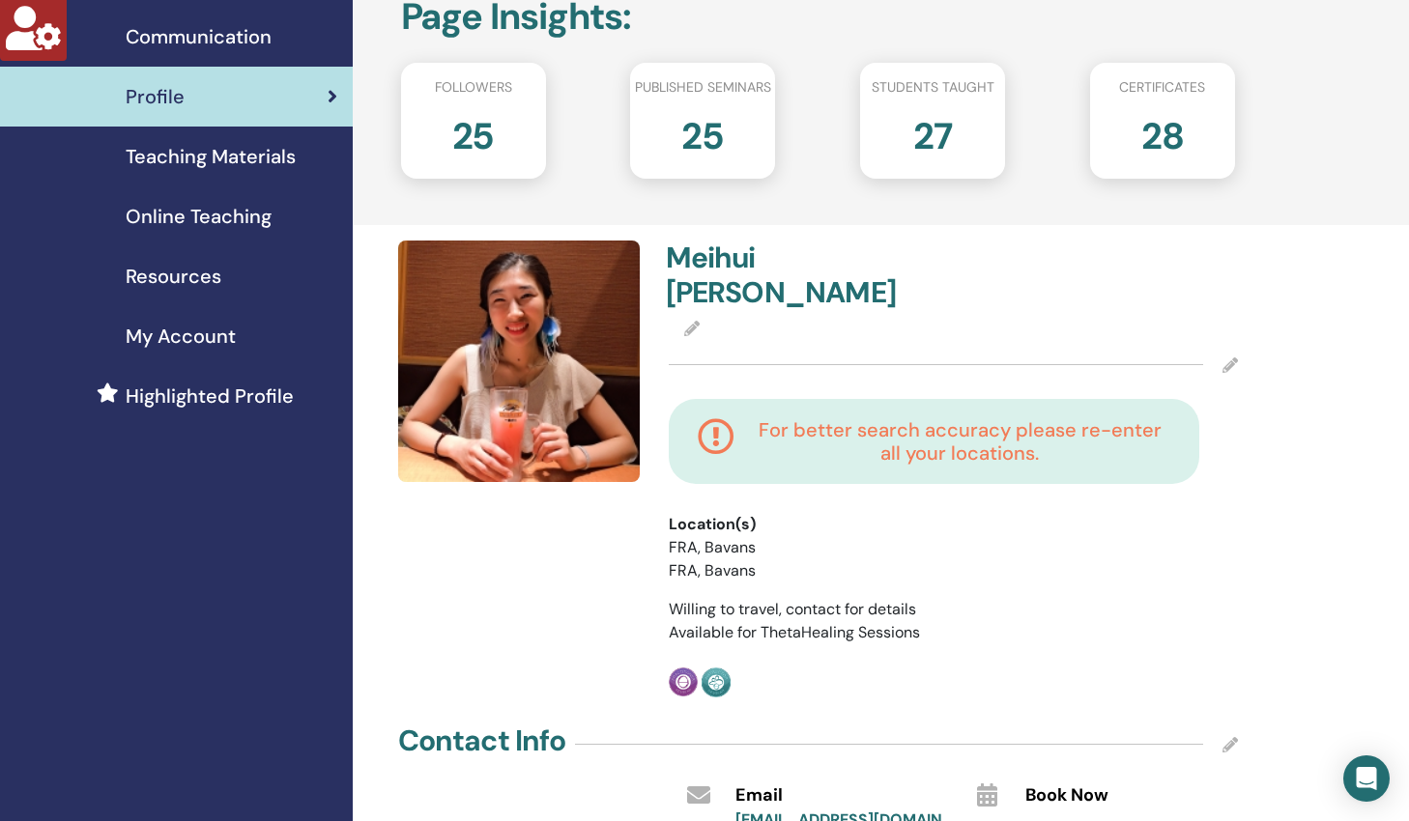
click at [1229, 357] on icon at bounding box center [1229, 364] width 15 height 15
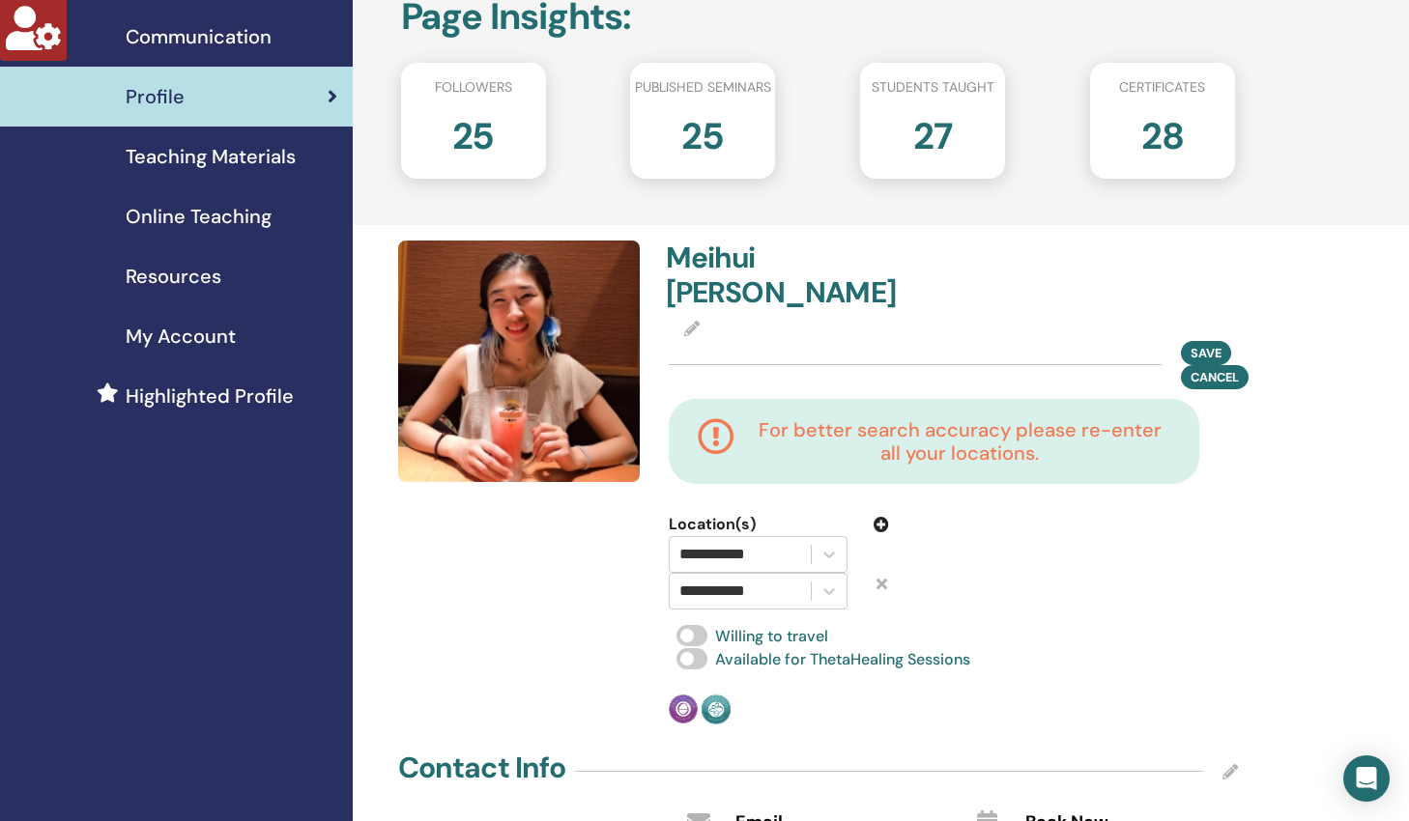
click at [887, 573] on div at bounding box center [883, 591] width 42 height 37
click at [880, 576] on icon at bounding box center [881, 583] width 11 height 15
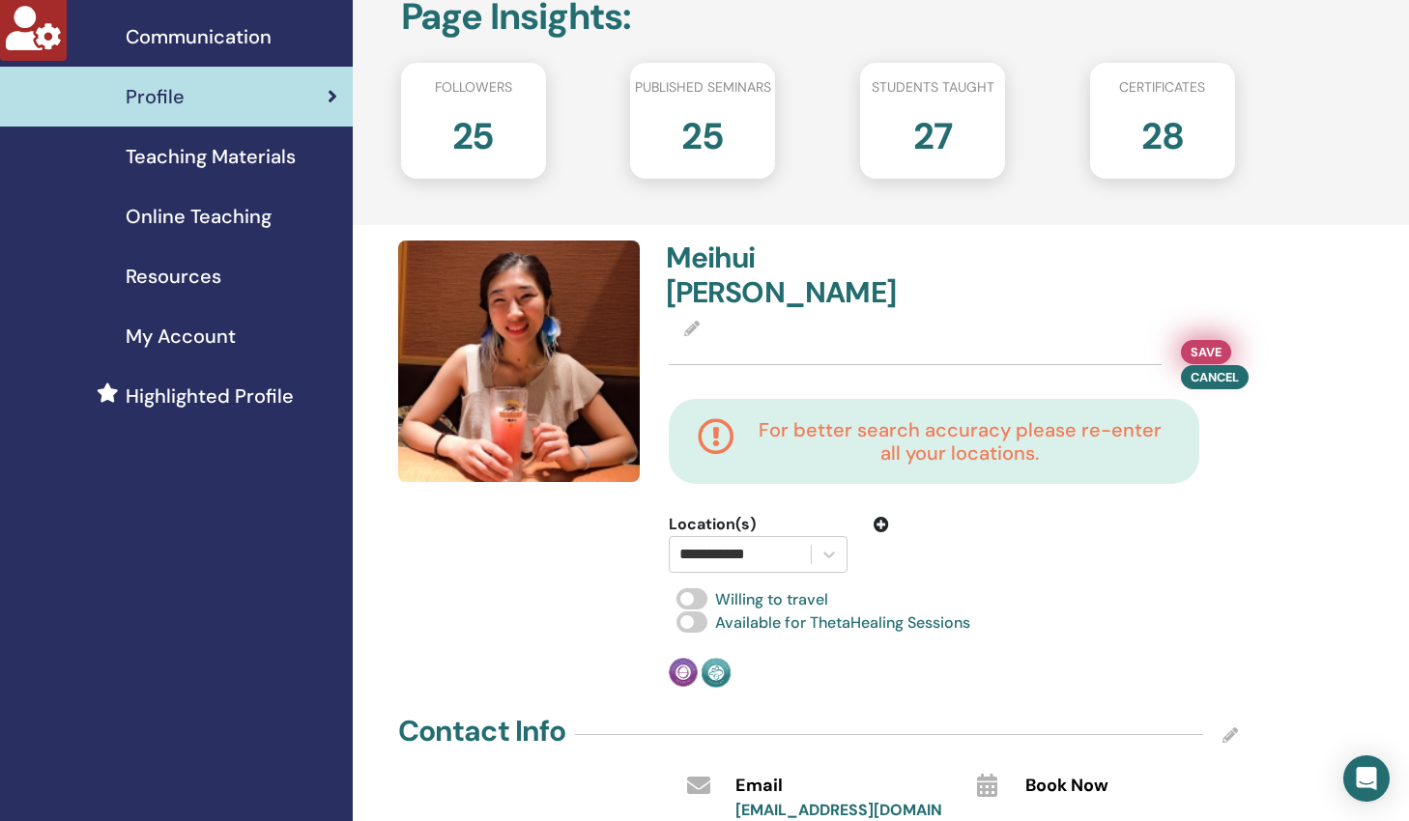
click at [1198, 342] on span "Save" at bounding box center [1205, 352] width 31 height 20
